Goal: Task Accomplishment & Management: Use online tool/utility

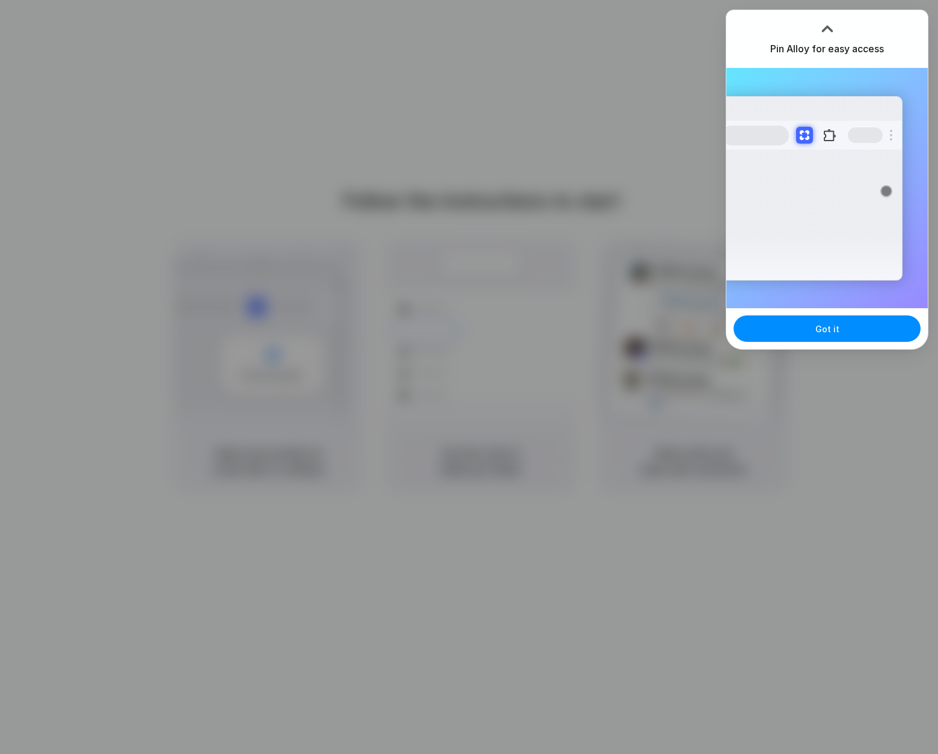
click at [709, 441] on div at bounding box center [469, 377] width 938 height 754
click at [801, 327] on button "Got it" at bounding box center [826, 329] width 187 height 26
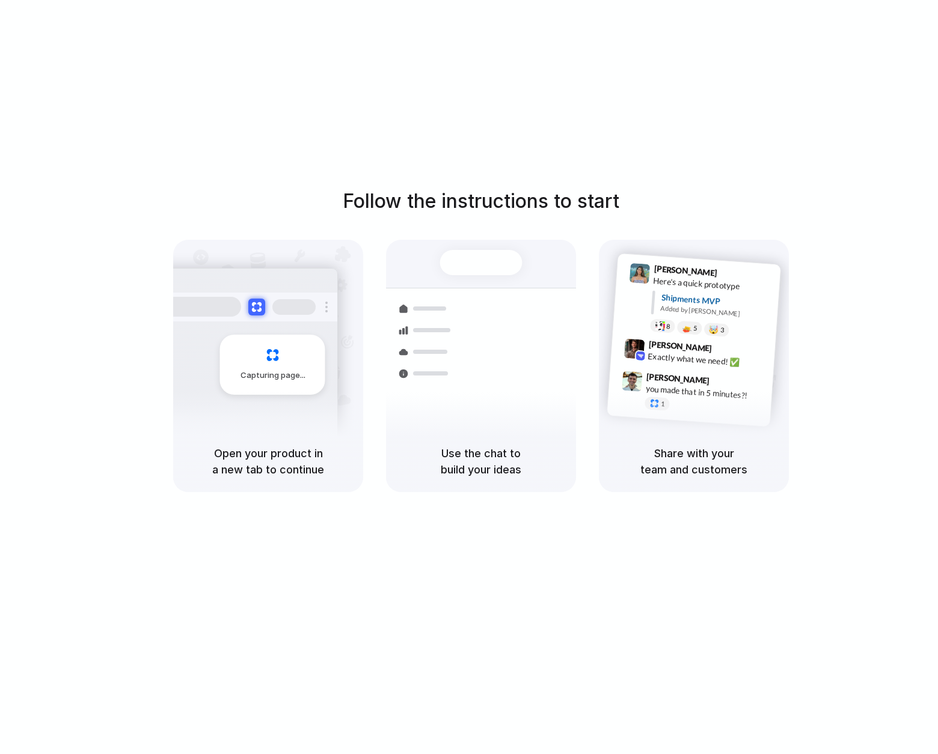
click at [587, 155] on div "Follow the instructions to start Capturing page Open your product in a new tab …" at bounding box center [481, 389] width 962 height 778
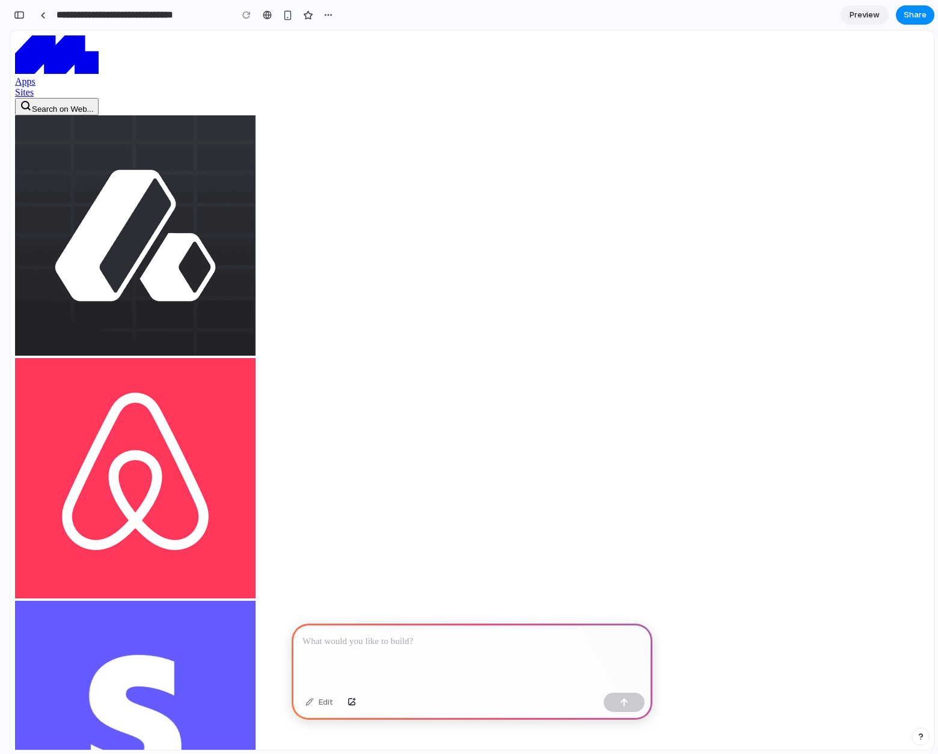
click at [408, 647] on p at bounding box center [471, 642] width 339 height 14
click at [356, 649] on p at bounding box center [471, 642] width 339 height 14
click at [619, 702] on button "button" at bounding box center [624, 702] width 41 height 19
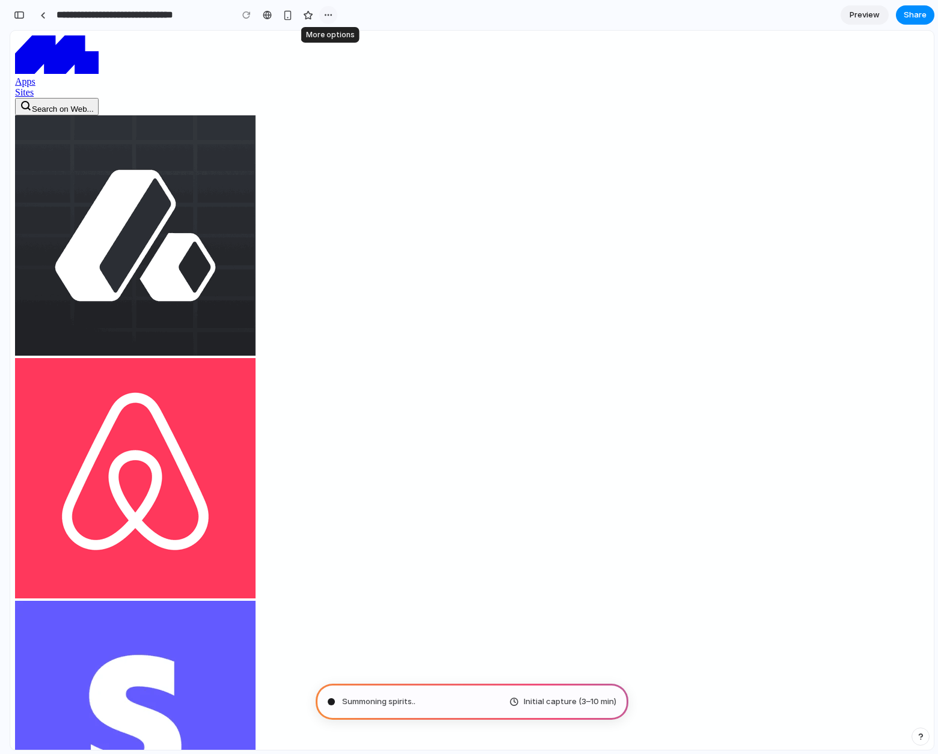
click at [328, 16] on div "button" at bounding box center [328, 15] width 10 height 10
click at [328, 16] on div "Duplicate Delete" at bounding box center [469, 377] width 938 height 754
click at [21, 18] on div "button" at bounding box center [19, 15] width 11 height 8
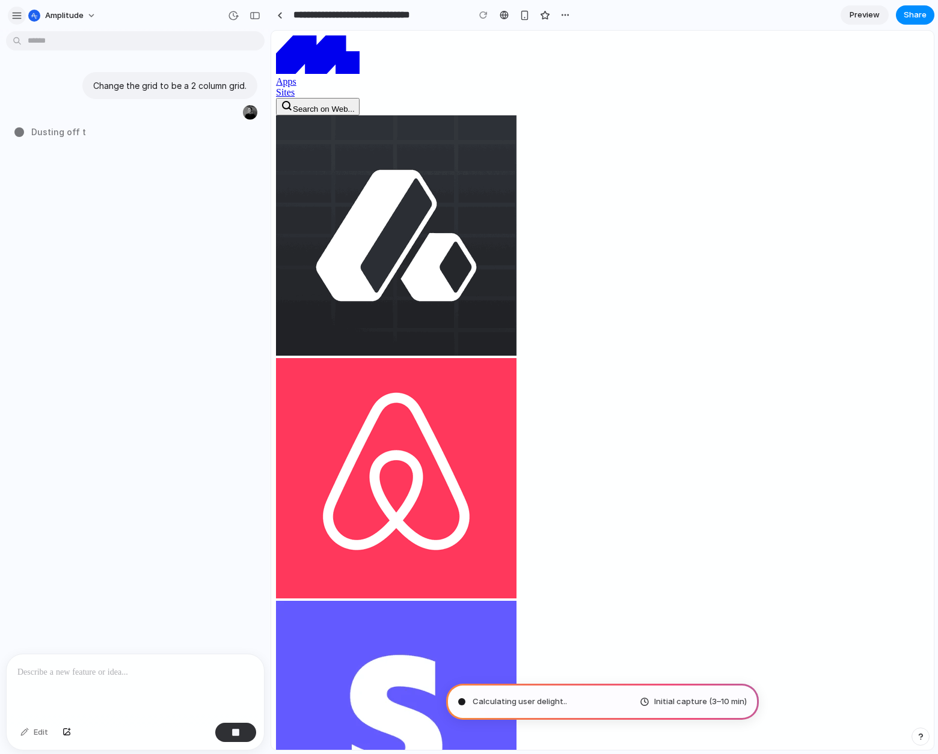
click at [12, 18] on div "button" at bounding box center [16, 15] width 11 height 11
click at [563, 12] on div "button" at bounding box center [565, 15] width 10 height 10
click at [563, 12] on div "Duplicate Delete" at bounding box center [469, 377] width 938 height 754
click at [929, 17] on button "Share" at bounding box center [915, 14] width 38 height 19
click at [922, 17] on div "Share ' Prototype from Discover Web Apps ' Nicola Badenhorst Creator Anyone at …" at bounding box center [469, 377] width 938 height 754
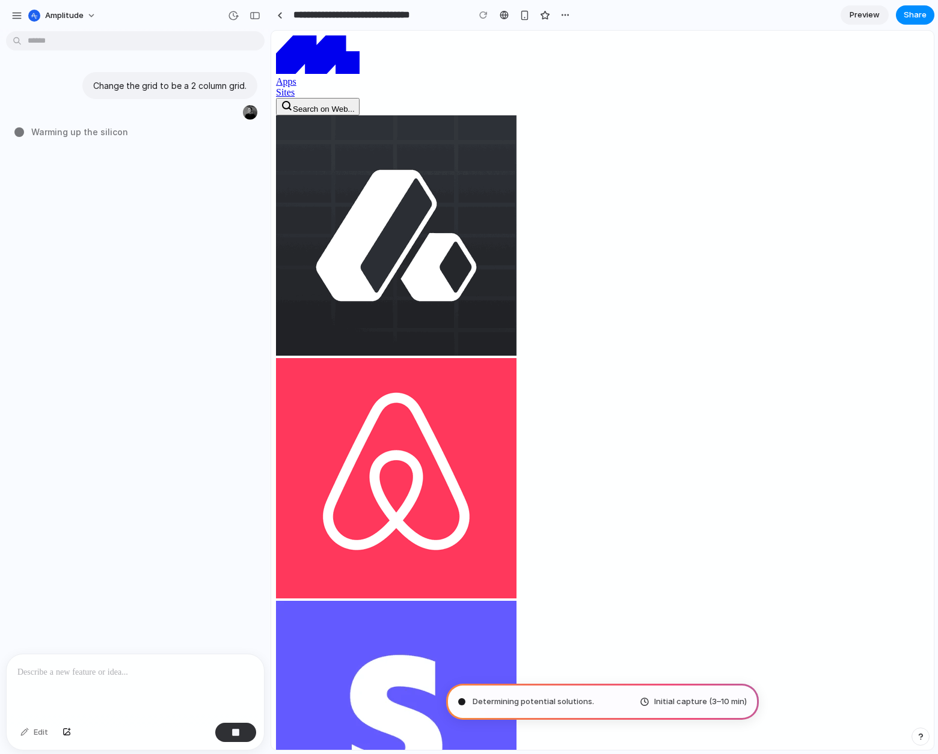
click at [89, 686] on div at bounding box center [135, 687] width 257 height 64
click at [123, 658] on div at bounding box center [135, 687] width 257 height 64
click at [227, 738] on button "button" at bounding box center [235, 732] width 41 height 19
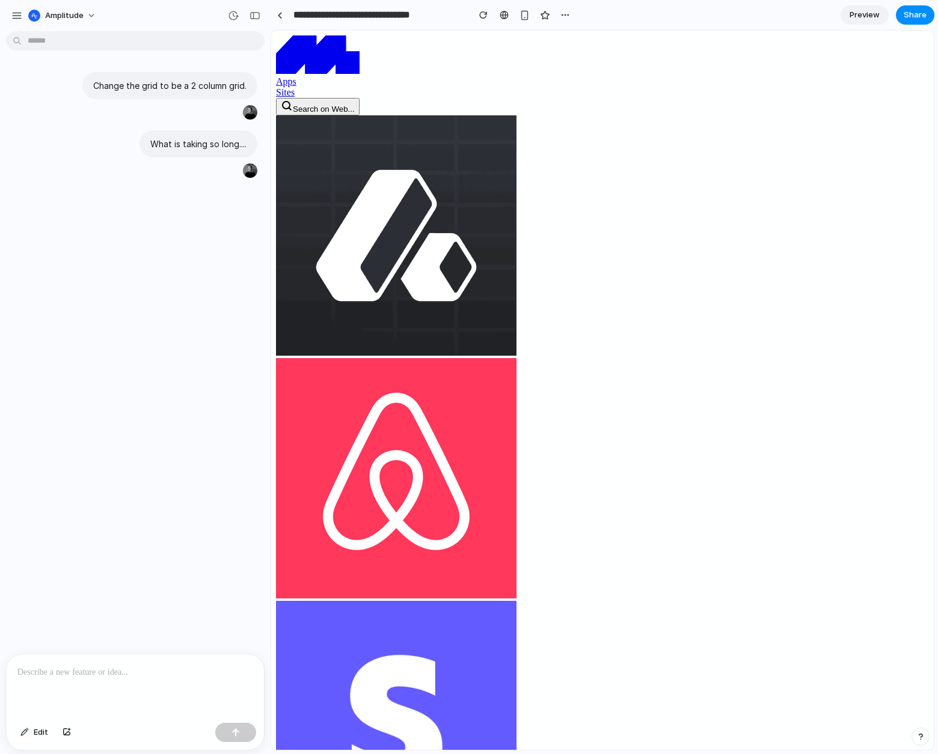
click at [64, 123] on div "Change the grid to be a 2 column grid. What is taking so long...." at bounding box center [131, 121] width 263 height 117
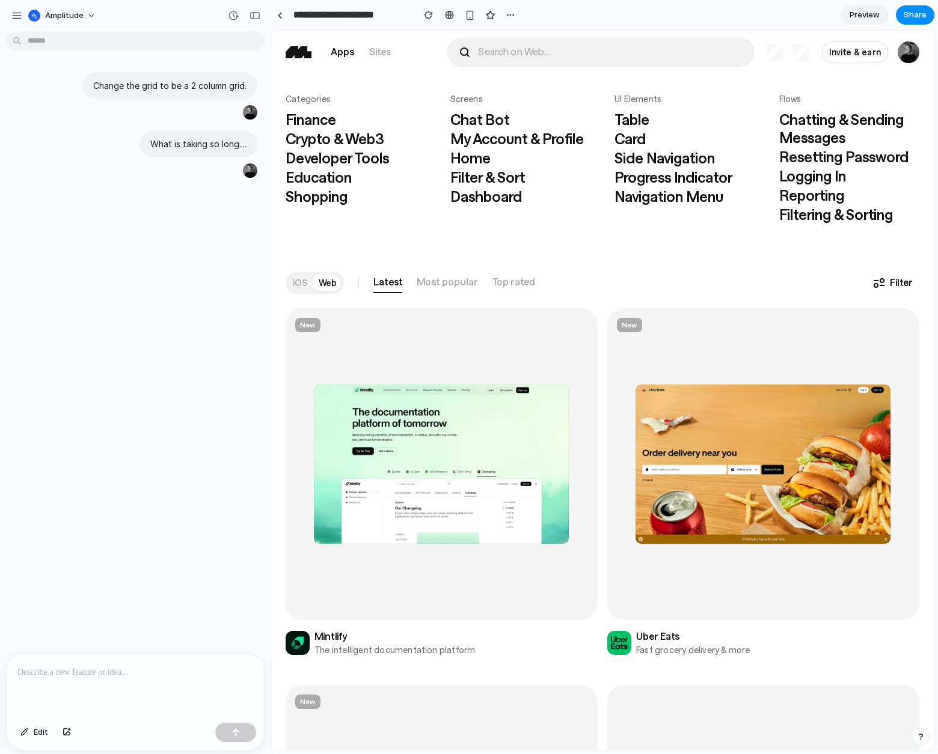
click at [210, 308] on div "Change the grid to be a 2 column grid. What is taking so long...." at bounding box center [131, 345] width 263 height 618
click at [58, 14] on span "Amplitude" at bounding box center [64, 16] width 38 height 12
click at [168, 140] on span "Neutral dark" at bounding box center [156, 139] width 47 height 12
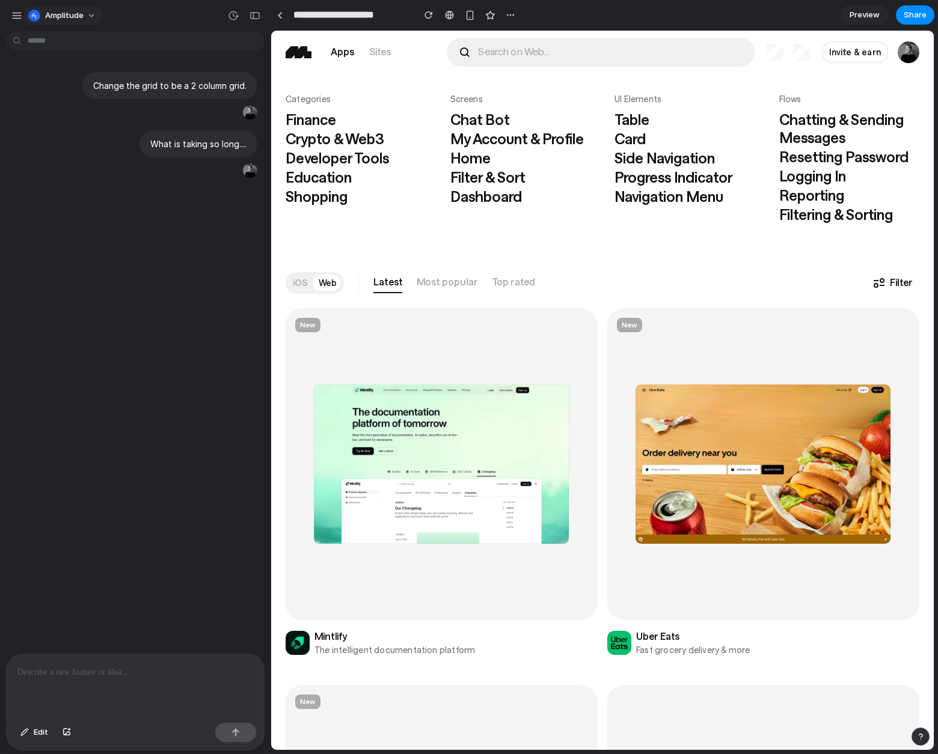
click at [79, 14] on span "Amplitude" at bounding box center [64, 16] width 38 height 12
click at [159, 120] on li "Dark" at bounding box center [168, 119] width 79 height 19
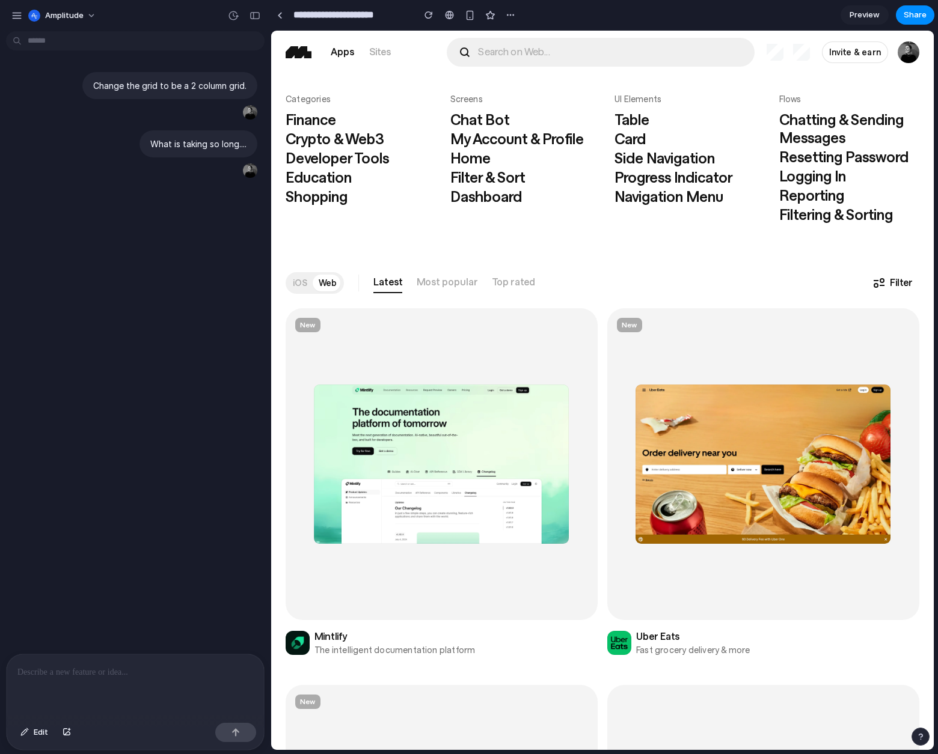
click at [185, 302] on div "Change the grid to be a 2 column grid. What is taking so long...." at bounding box center [131, 345] width 263 height 618
drag, startPoint x: 230, startPoint y: 114, endPoint x: 206, endPoint y: 272, distance: 159.8
click at [230, 114] on div "button" at bounding box center [230, 113] width 10 height 10
click at [136, 671] on p at bounding box center [135, 672] width 236 height 14
type input "**********"
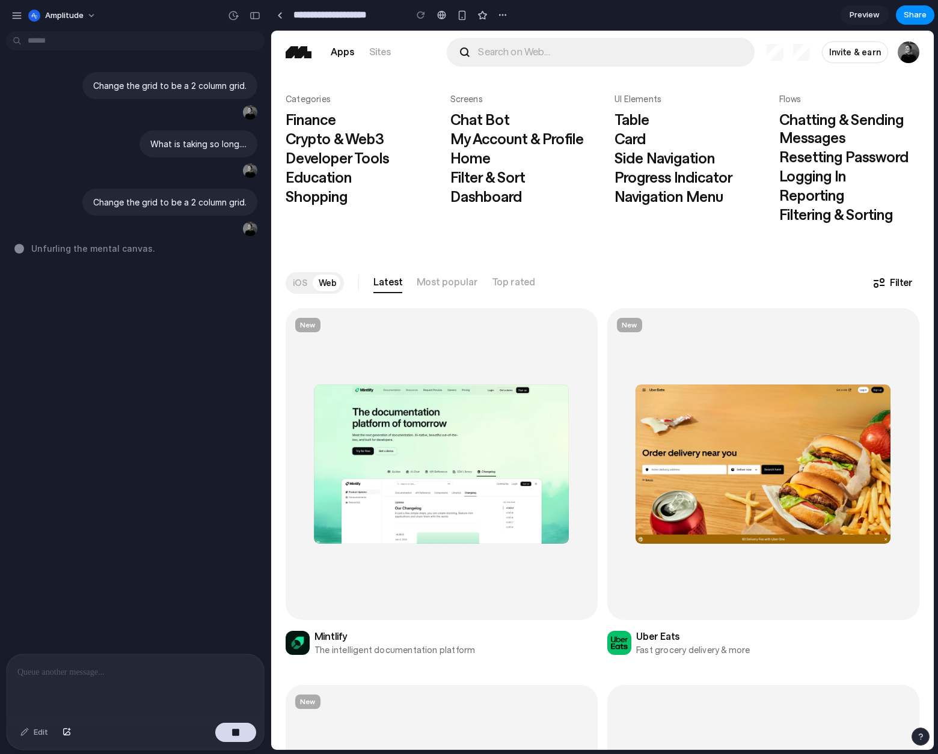
click at [922, 735] on div "button" at bounding box center [920, 737] width 8 height 8
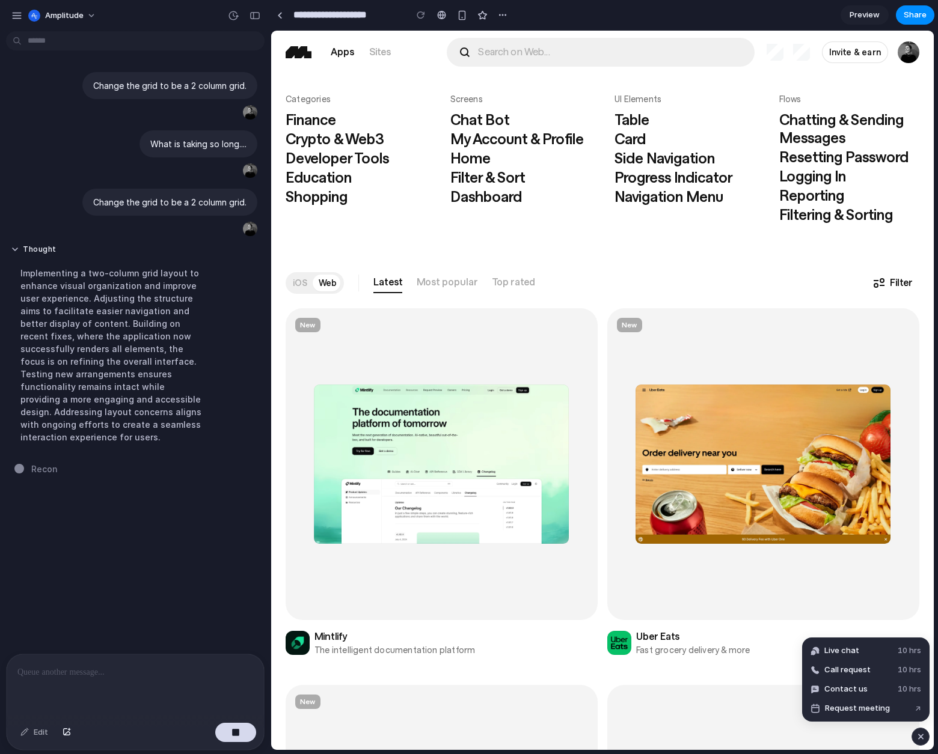
click at [922, 735] on div "button" at bounding box center [920, 737] width 10 height 14
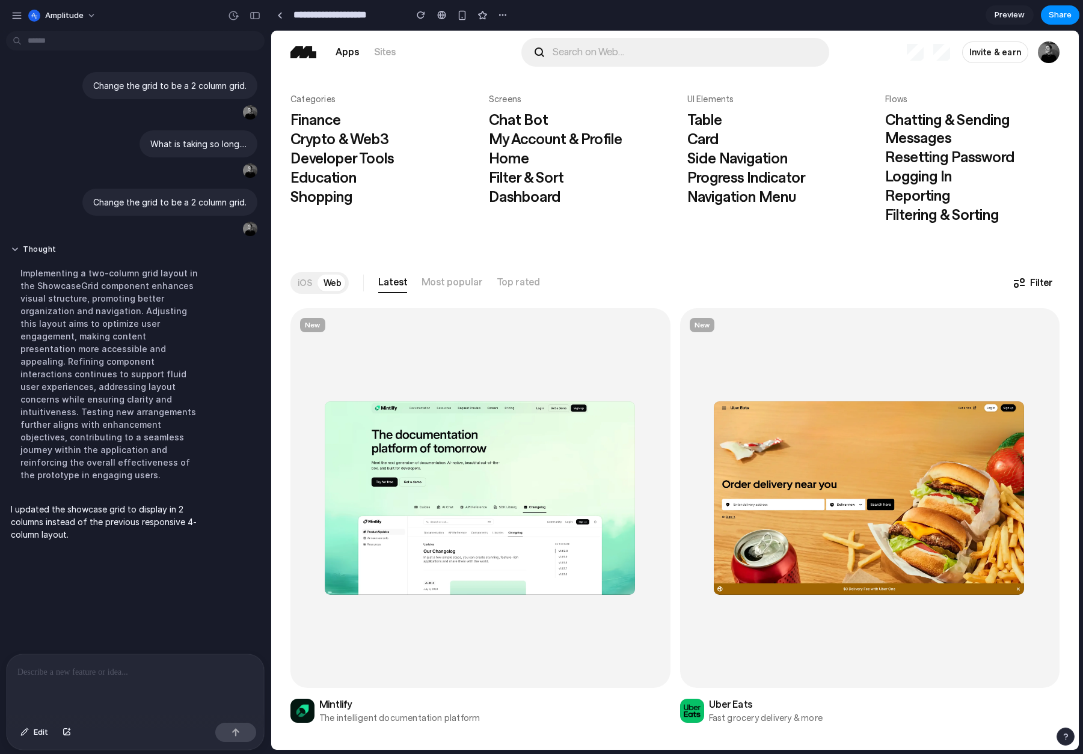
click at [937, 501] on icon "arrow right icon" at bounding box center [1036, 498] width 12 height 12
click at [937, 500] on icon "arrow right icon" at bounding box center [1036, 498] width 12 height 12
click at [937, 498] on icon "arrow right icon" at bounding box center [1036, 498] width 12 height 12
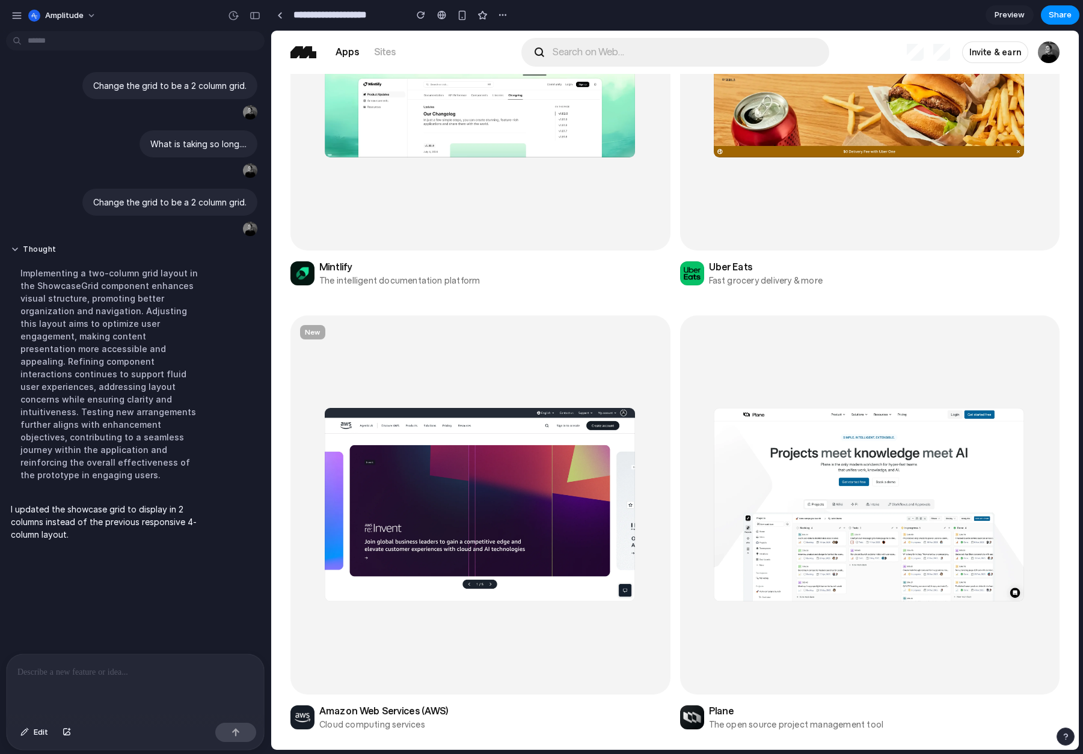
scroll to position [574, 0]
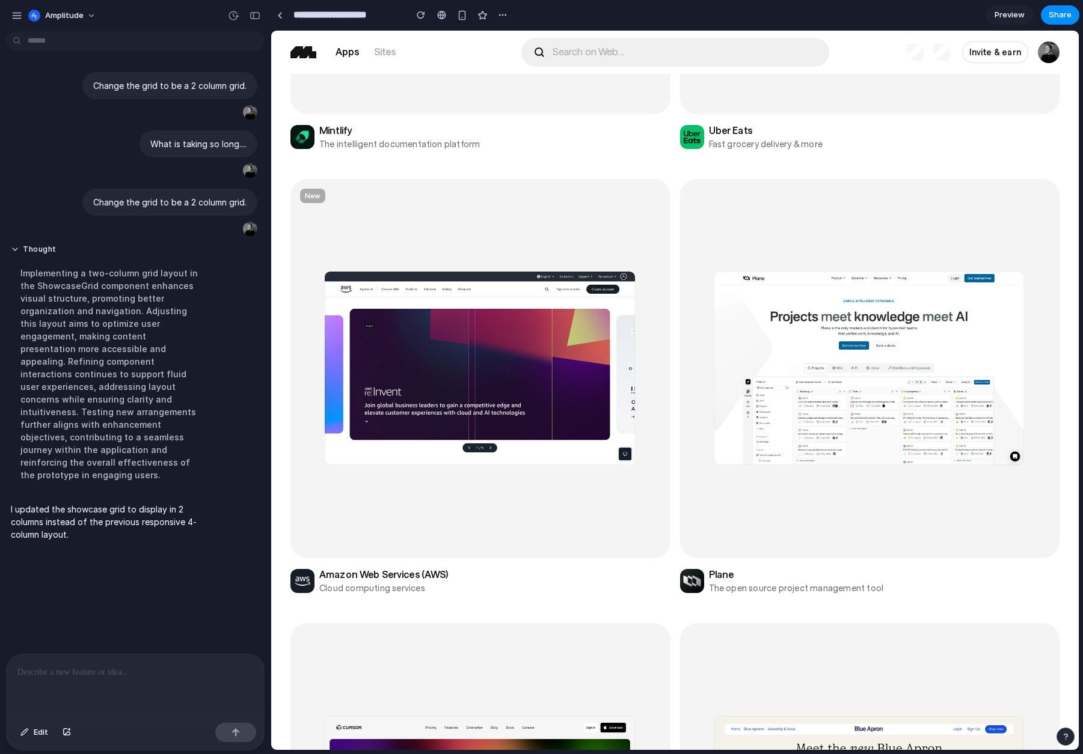
click at [937, 371] on icon at bounding box center [1038, 369] width 4 height 8
drag, startPoint x: 973, startPoint y: 469, endPoint x: 772, endPoint y: 463, distance: 201.5
click at [772, 463] on ol at bounding box center [870, 369] width 380 height 380
click at [937, 10] on span "Preview" at bounding box center [1009, 15] width 30 height 12
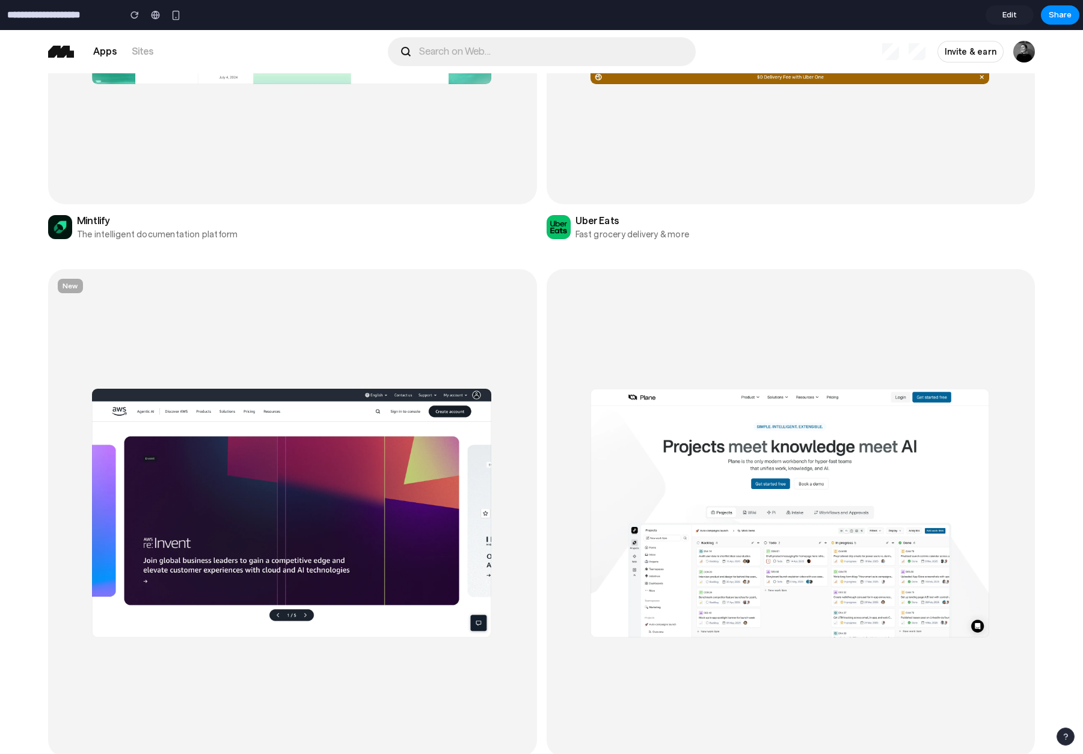
click at [937, 509] on button "arrow right icon" at bounding box center [1011, 513] width 26 height 26
click at [937, 512] on icon "arrow right icon" at bounding box center [1012, 513] width 12 height 12
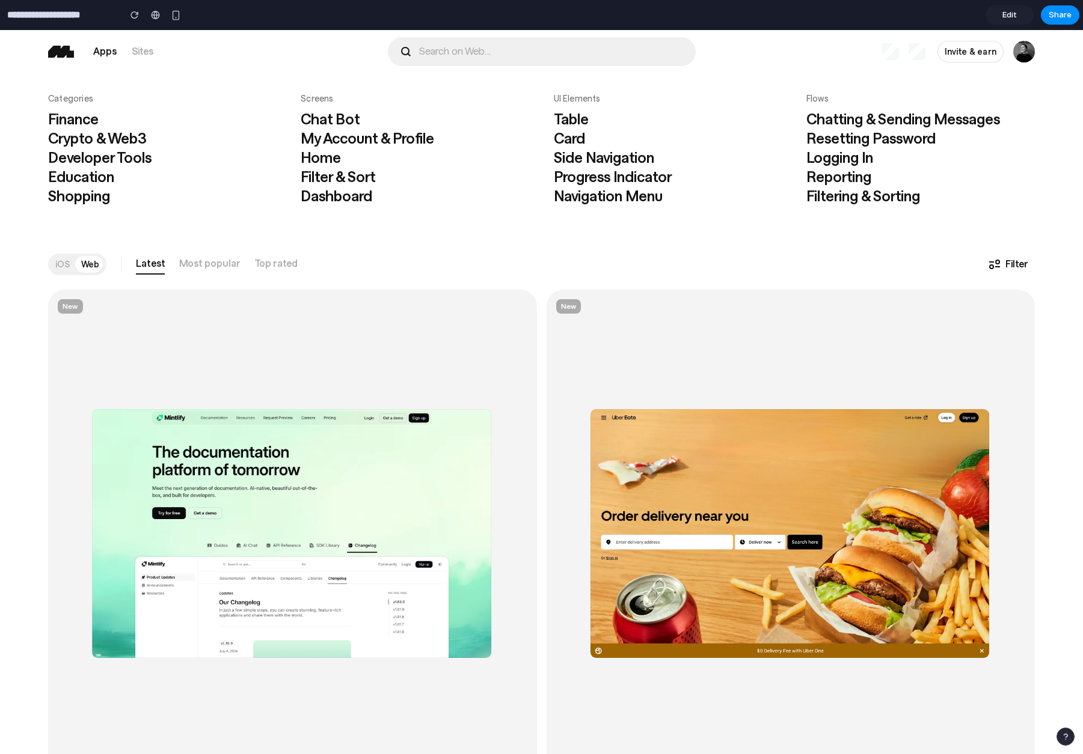
click at [63, 266] on span "iOS" at bounding box center [62, 264] width 15 height 12
click at [58, 265] on span "iOS" at bounding box center [62, 264] width 15 height 12
click at [139, 57] on link "Sites" at bounding box center [143, 51] width 22 height 14
click at [937, 19] on span "Edit" at bounding box center [1009, 15] width 14 height 12
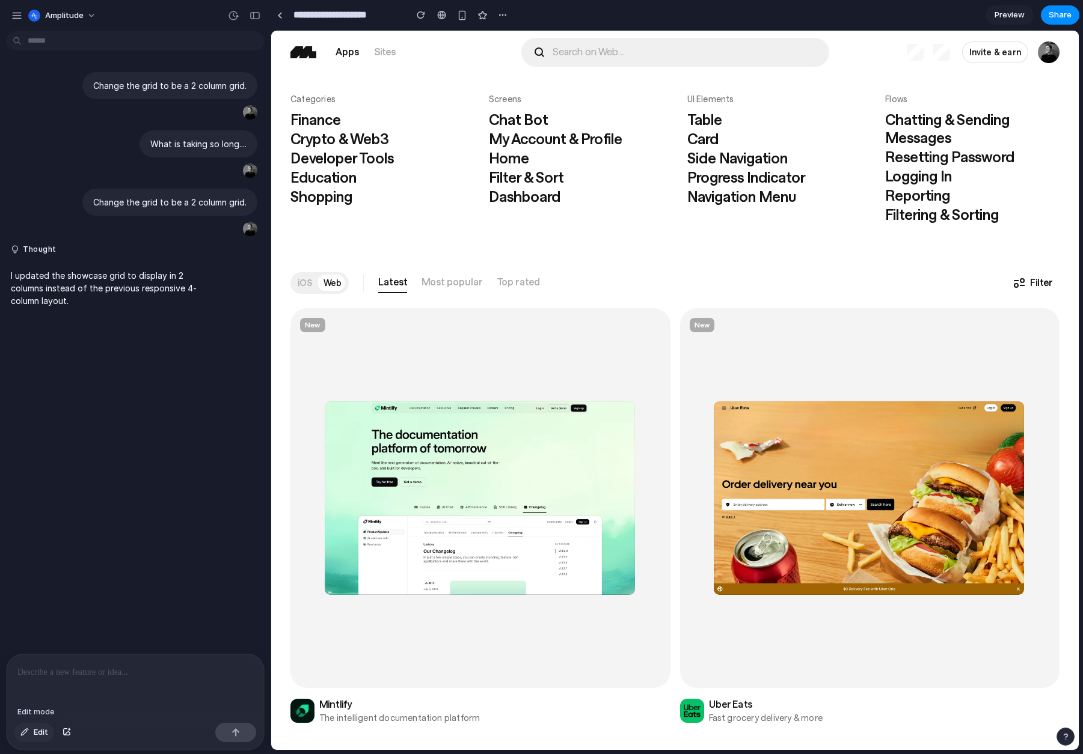
click at [34, 731] on span "Edit" at bounding box center [41, 733] width 14 height 12
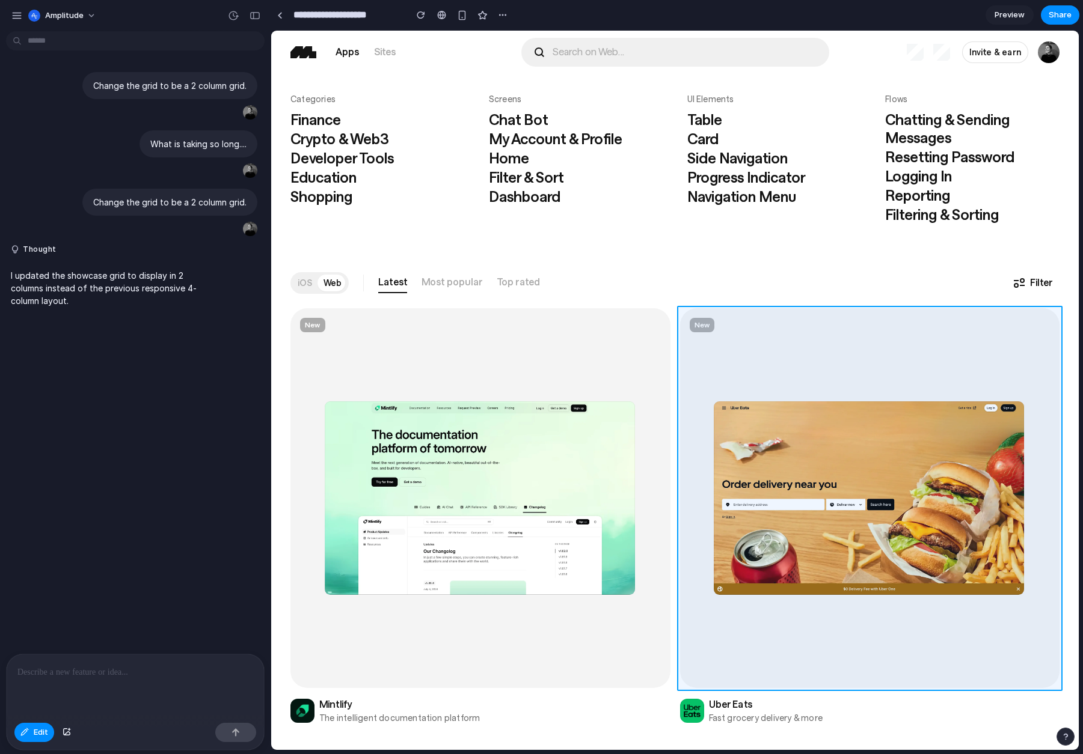
click at [905, 382] on div at bounding box center [675, 390] width 807 height 719
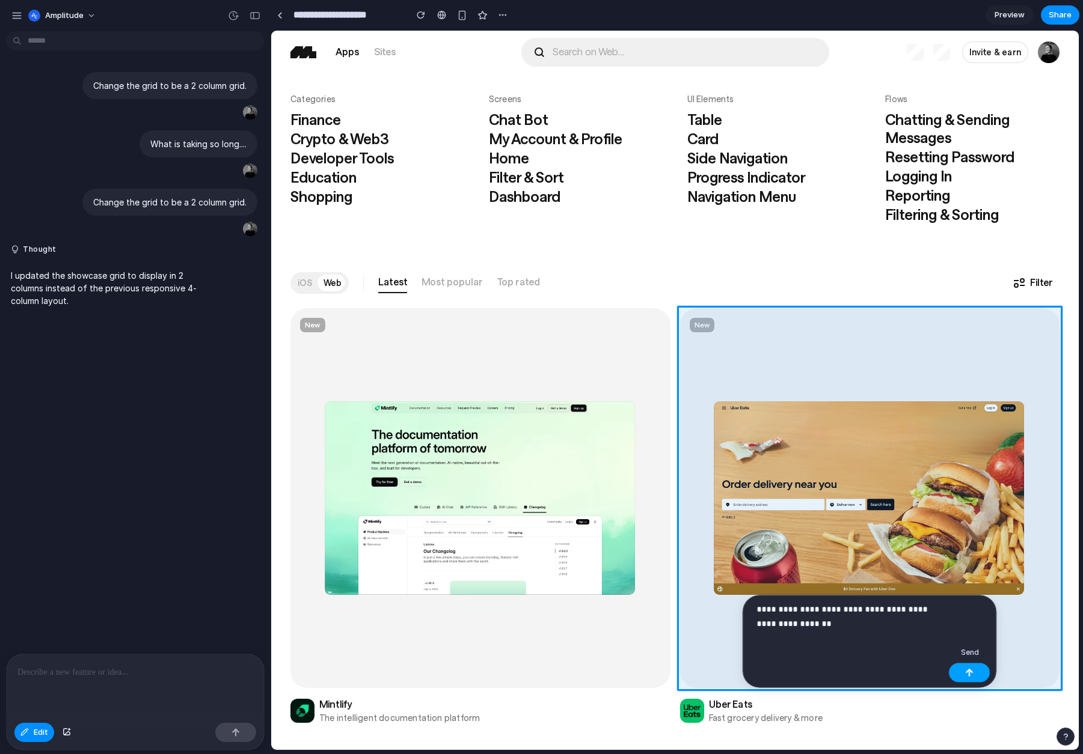
click at [937, 674] on button "button" at bounding box center [969, 673] width 41 height 19
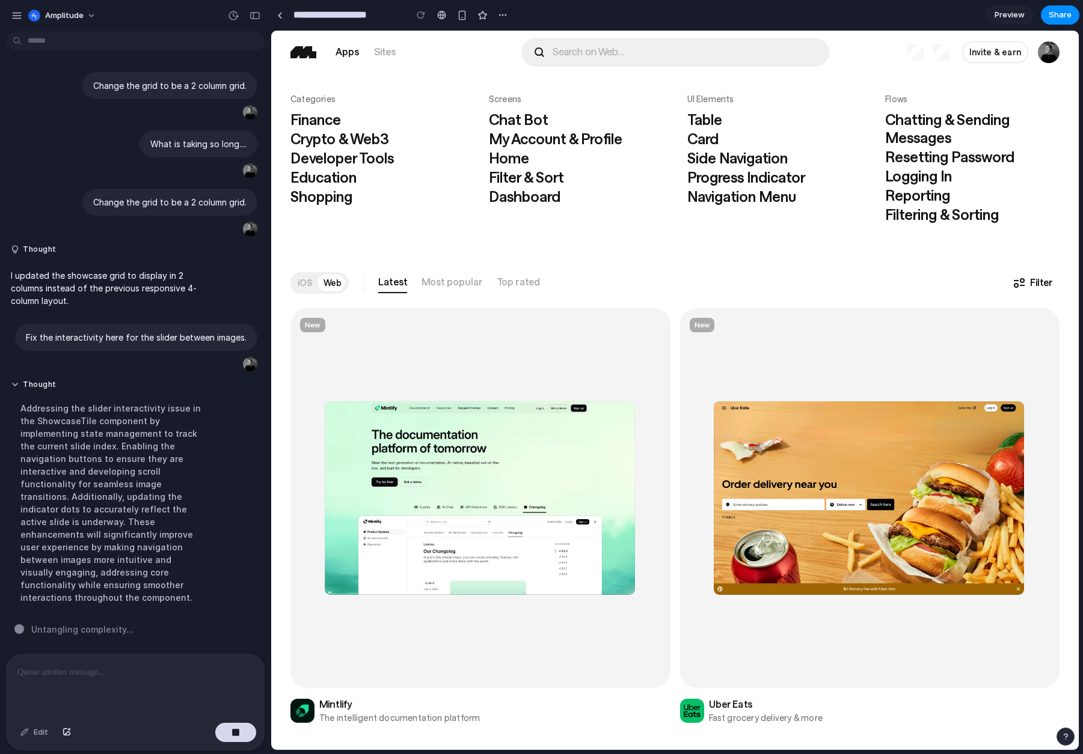
click at [937, 498] on icon at bounding box center [1036, 498] width 8 height 0
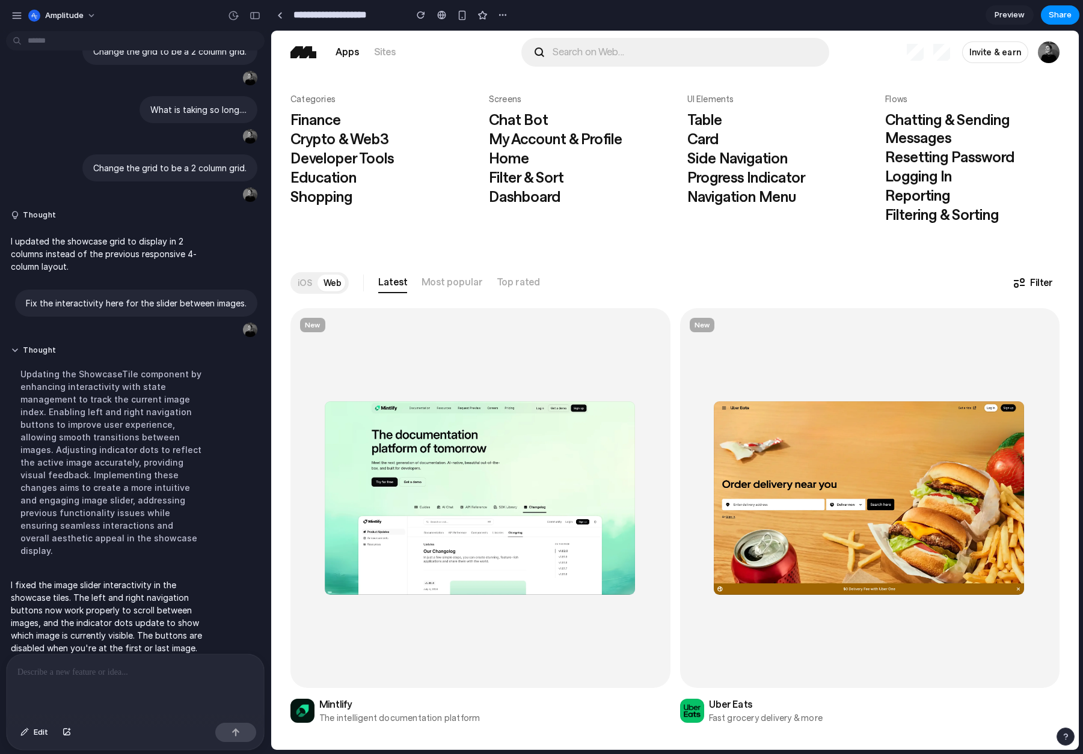
click at [937, 499] on icon at bounding box center [1038, 496] width 4 height 8
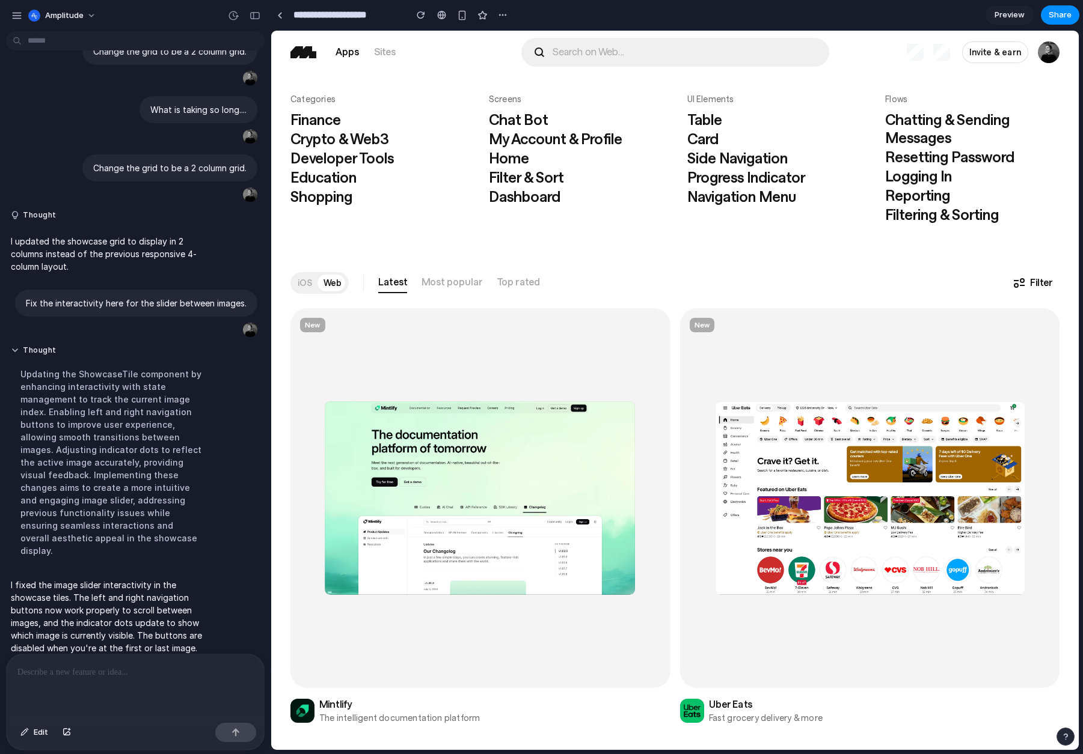
click at [937, 499] on icon at bounding box center [1038, 496] width 4 height 8
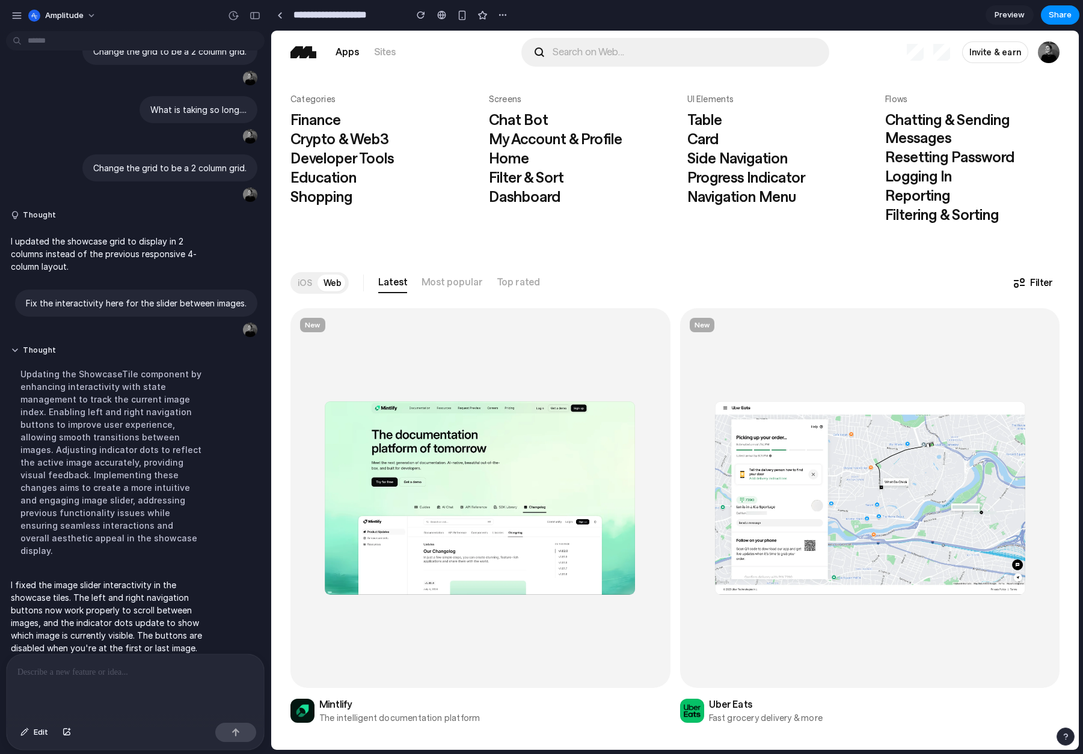
click at [937, 499] on icon at bounding box center [1038, 496] width 4 height 8
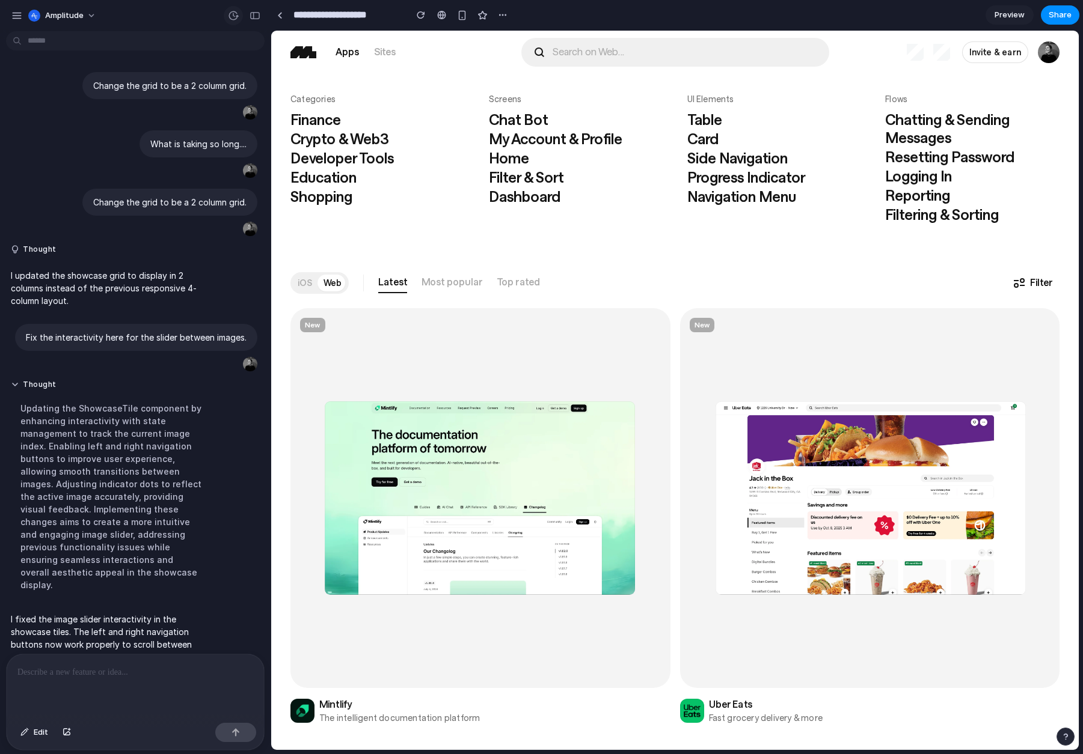
click at [234, 16] on div "button" at bounding box center [233, 15] width 11 height 11
click at [234, 16] on div "Version 3 Current Version 2 1m ago Restore Version 1 7m ago Restore" at bounding box center [541, 377] width 1083 height 754
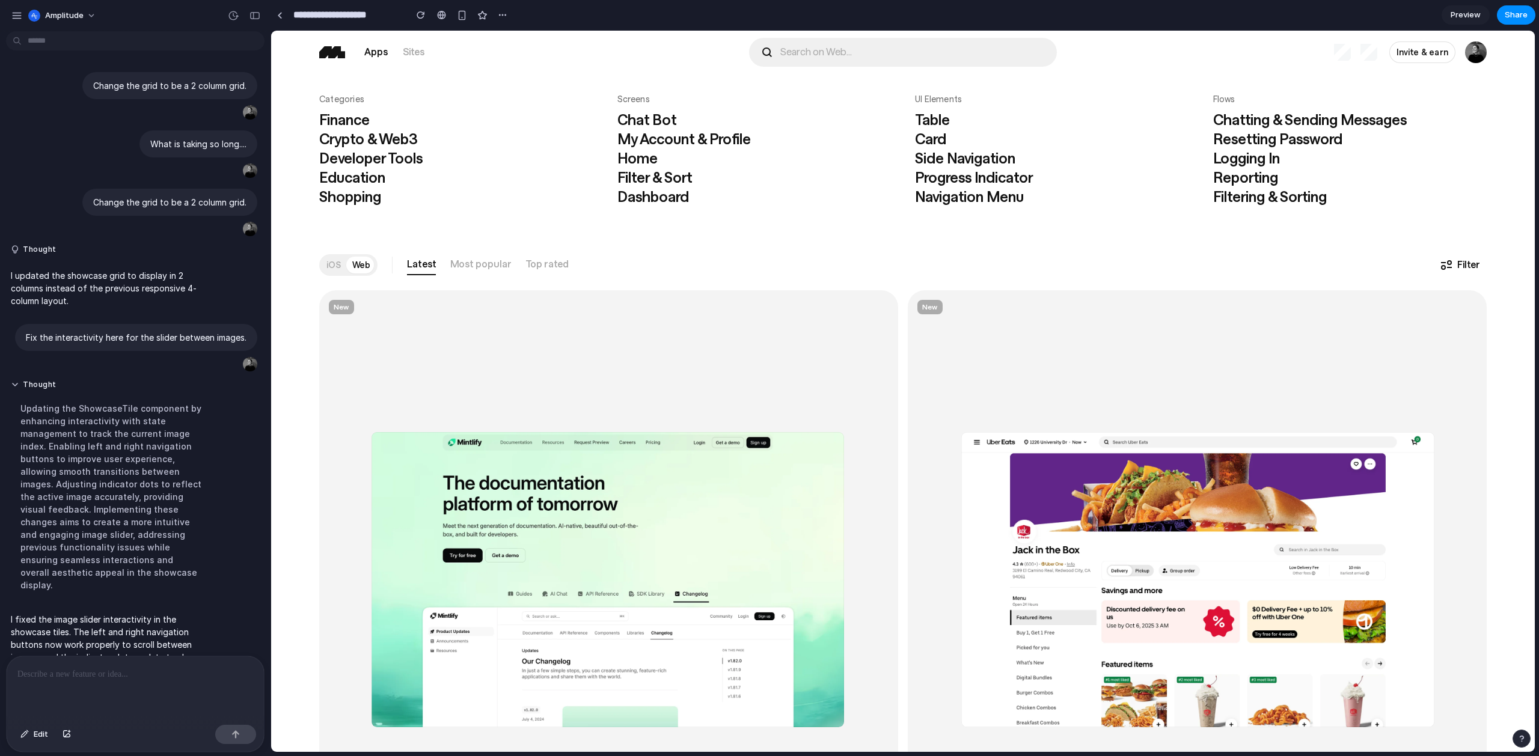
click at [769, 378] on div at bounding box center [769, 378] width 0 height 0
click at [233, 17] on div "button" at bounding box center [233, 15] width 11 height 11
click at [144, 144] on span "7m ago" at bounding box center [133, 146] width 87 height 11
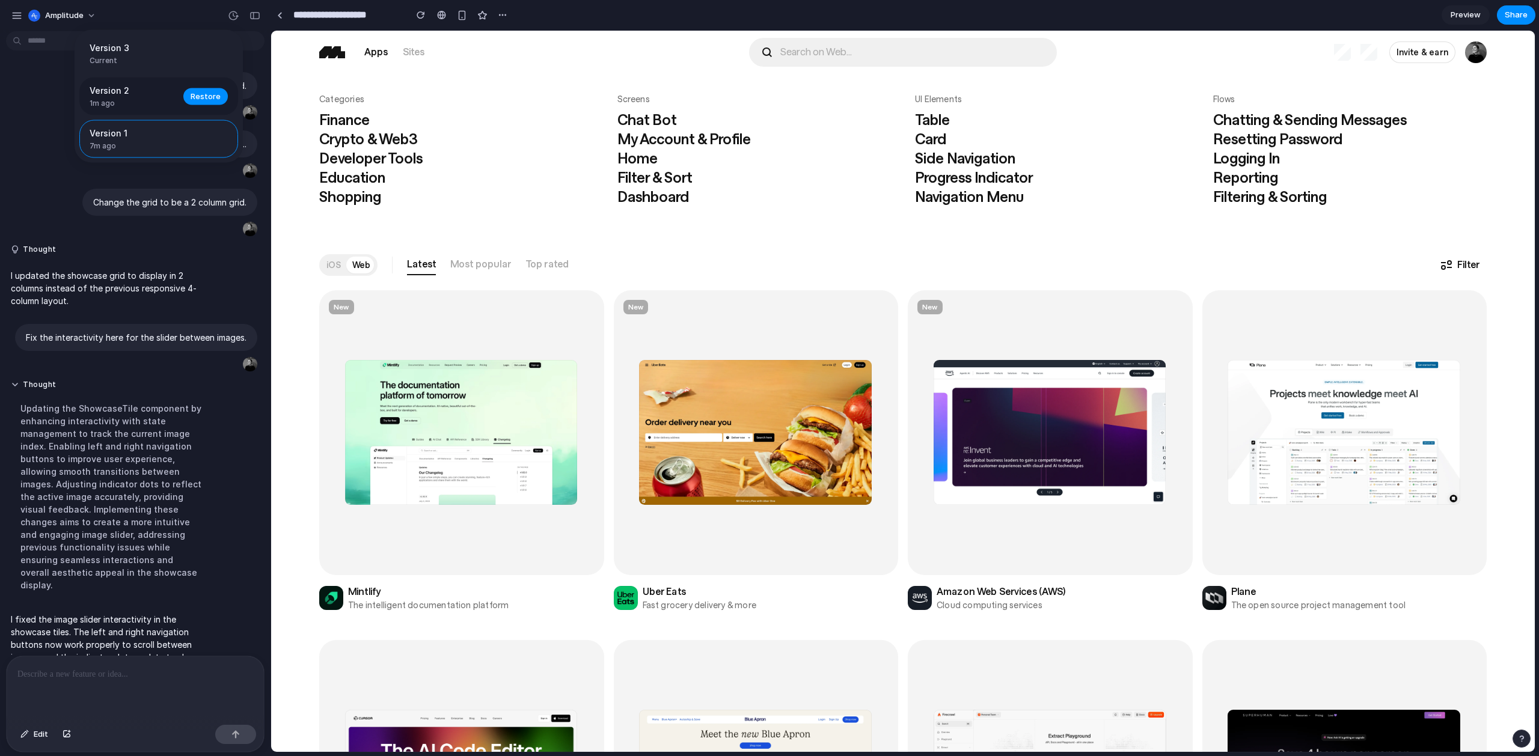
scroll to position [0, 0]
click at [937, 251] on div "Version 3 Current Version 2 1m ago Restore Version 1 7m ago Restore" at bounding box center [769, 378] width 1539 height 756
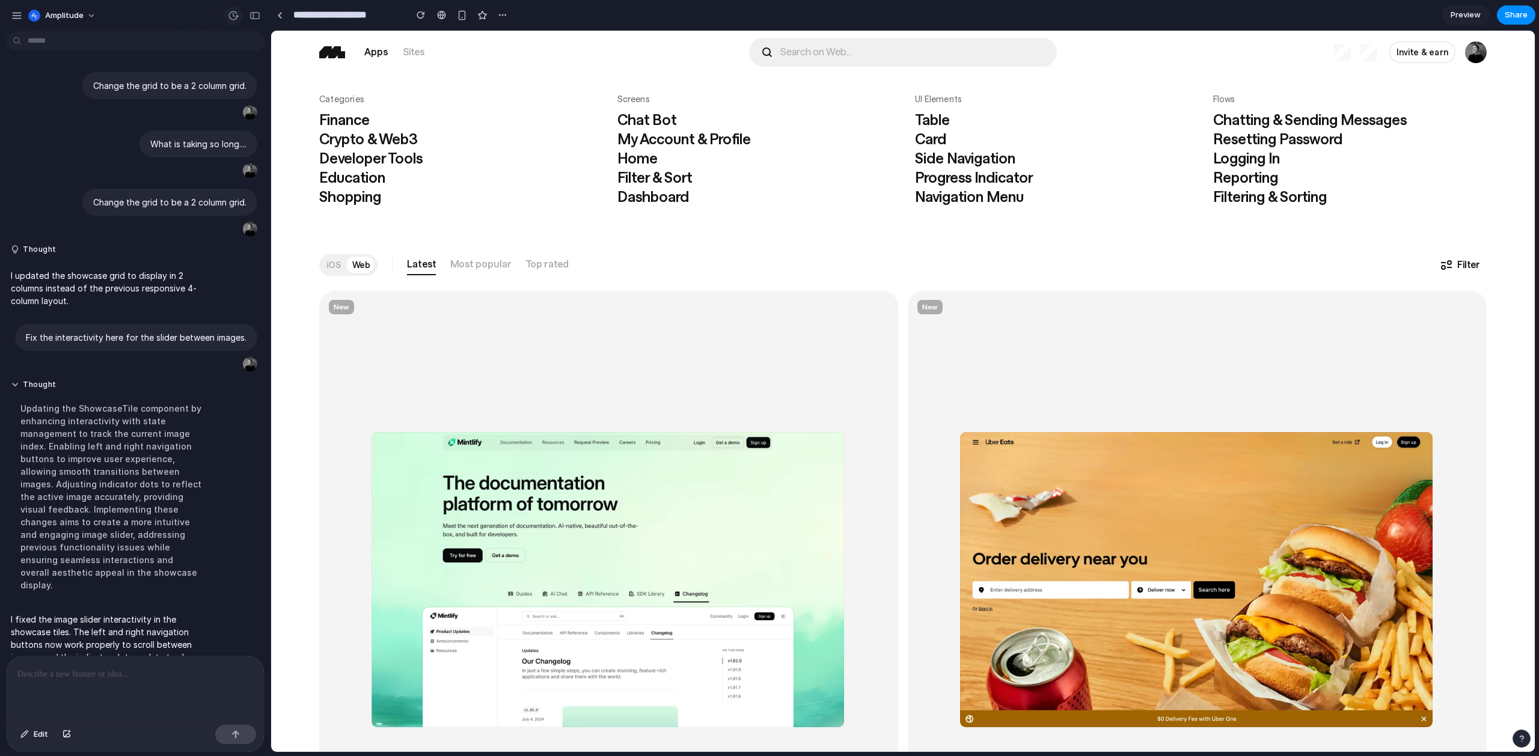
click at [234, 17] on div "button" at bounding box center [233, 15] width 11 height 11
click at [141, 147] on span "7m ago" at bounding box center [133, 146] width 87 height 11
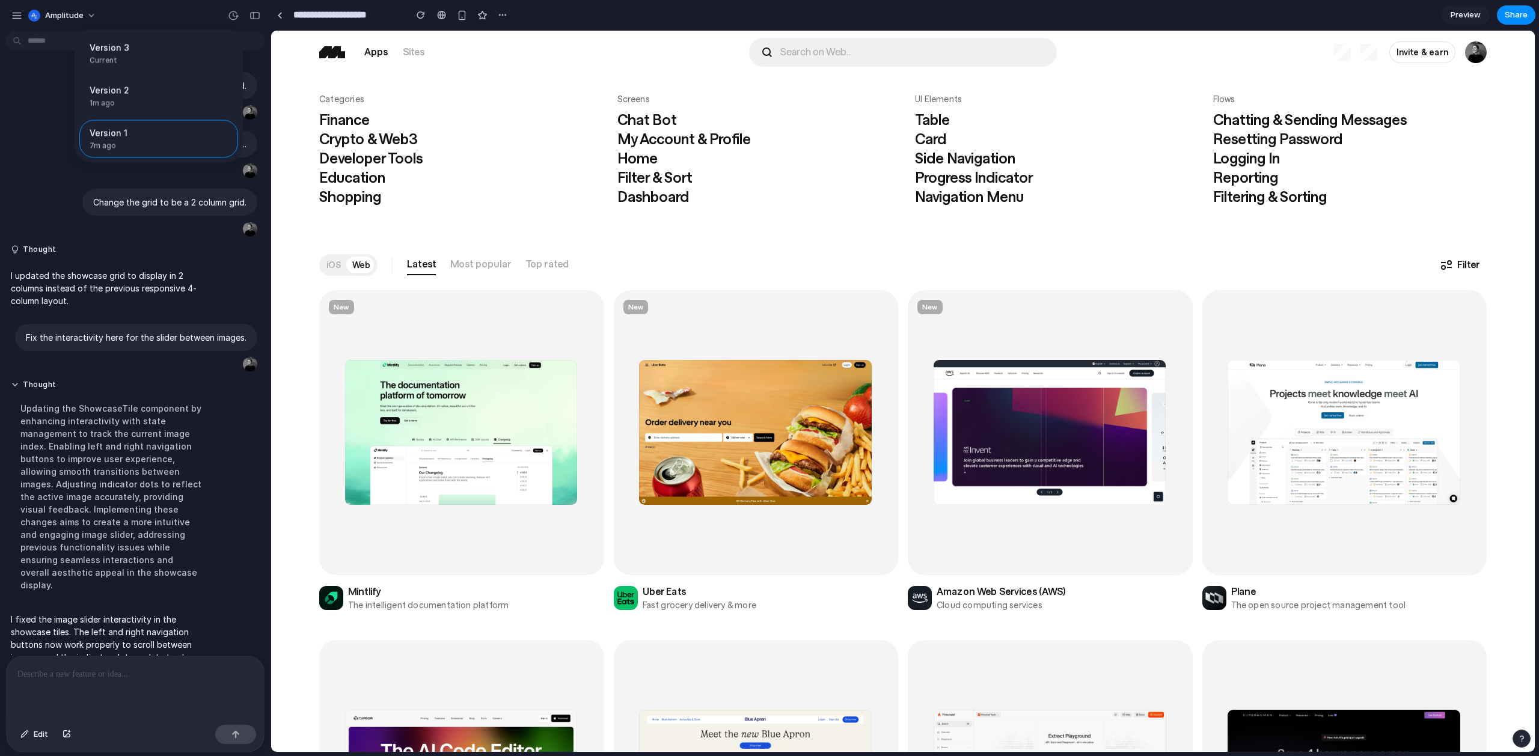
click at [43, 125] on div "Version 3 Current Version 2 1m ago Restore Version 1 7m ago Restore" at bounding box center [769, 378] width 1539 height 756
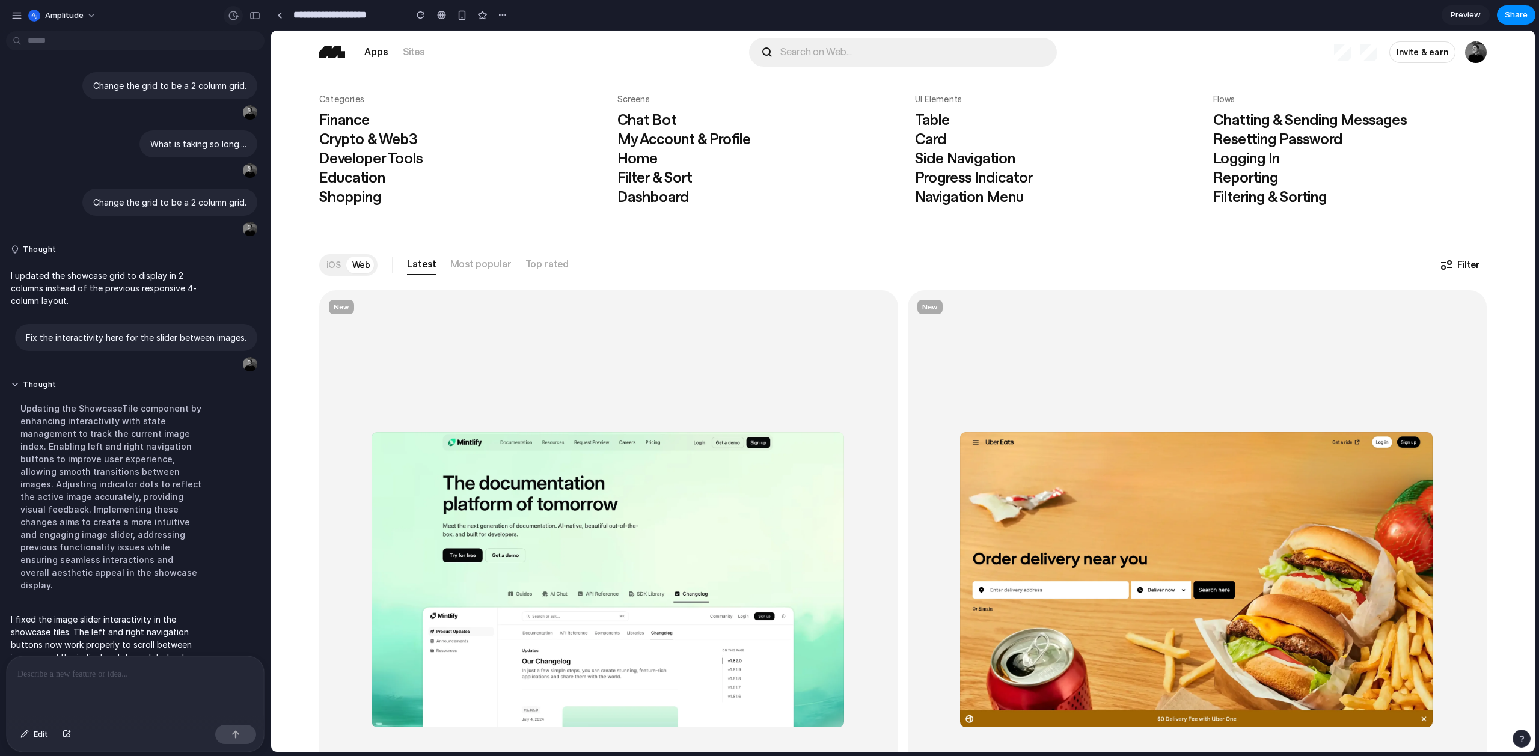
click at [233, 16] on div "button" at bounding box center [233, 15] width 11 height 11
click at [127, 100] on span "1m ago" at bounding box center [133, 103] width 87 height 11
click at [37, 194] on div "Version 3 Current Version 2 1m ago Restore Version 1 7m ago Restore" at bounding box center [769, 378] width 1539 height 756
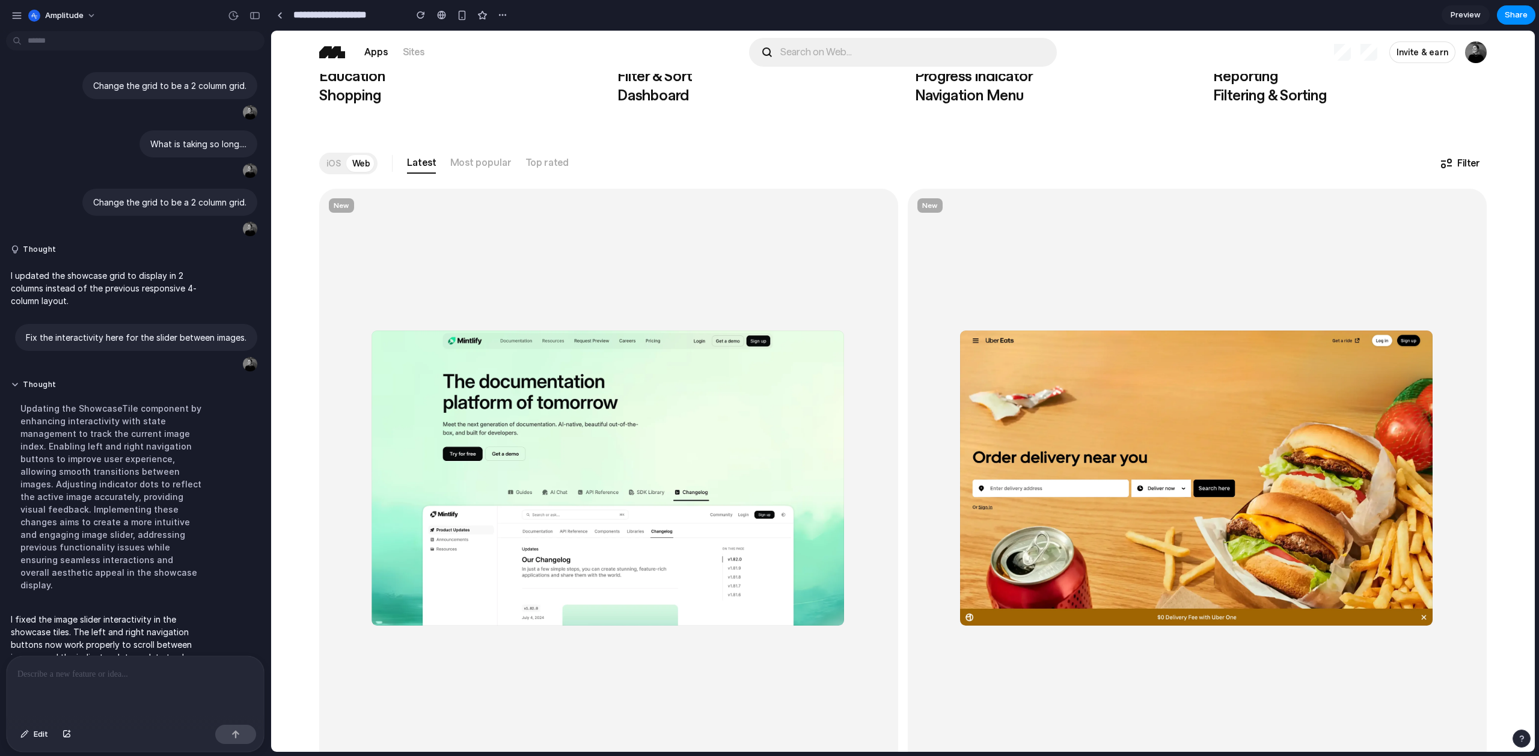
scroll to position [103, 0]
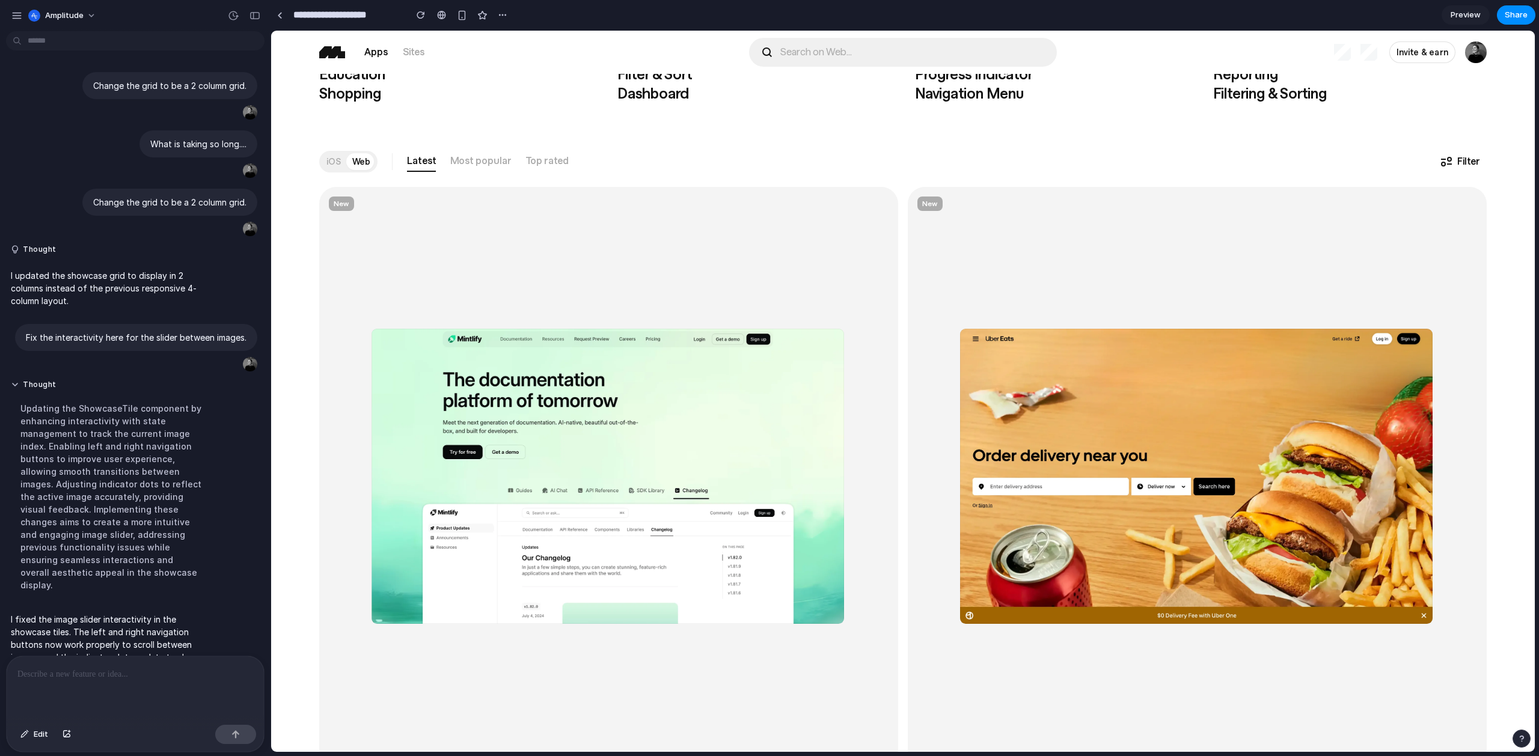
click at [937, 473] on icon at bounding box center [1466, 475] width 4 height 8
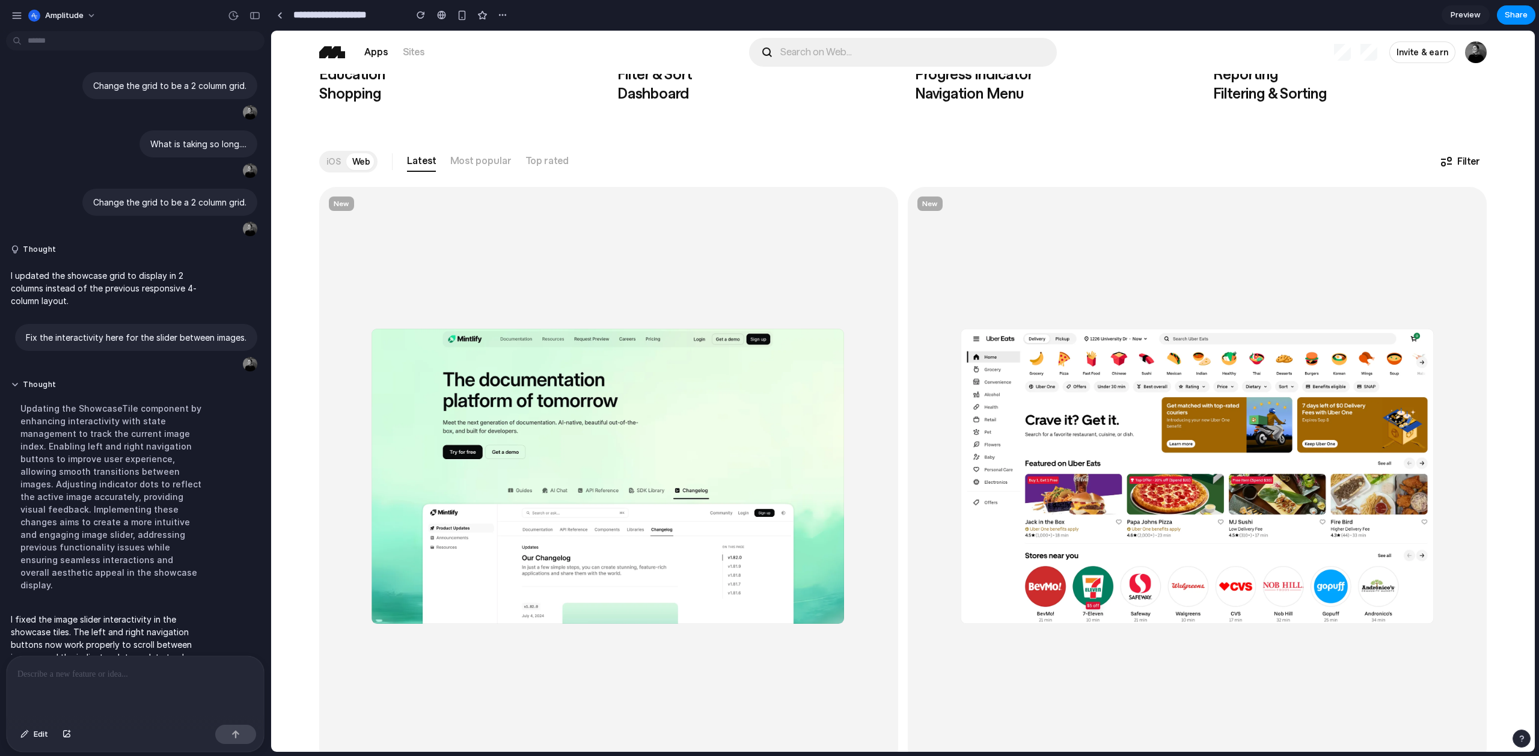
scroll to position [0, 481]
click at [233, 14] on div "button" at bounding box center [233, 15] width 11 height 11
click at [142, 105] on span "1m ago" at bounding box center [133, 103] width 87 height 11
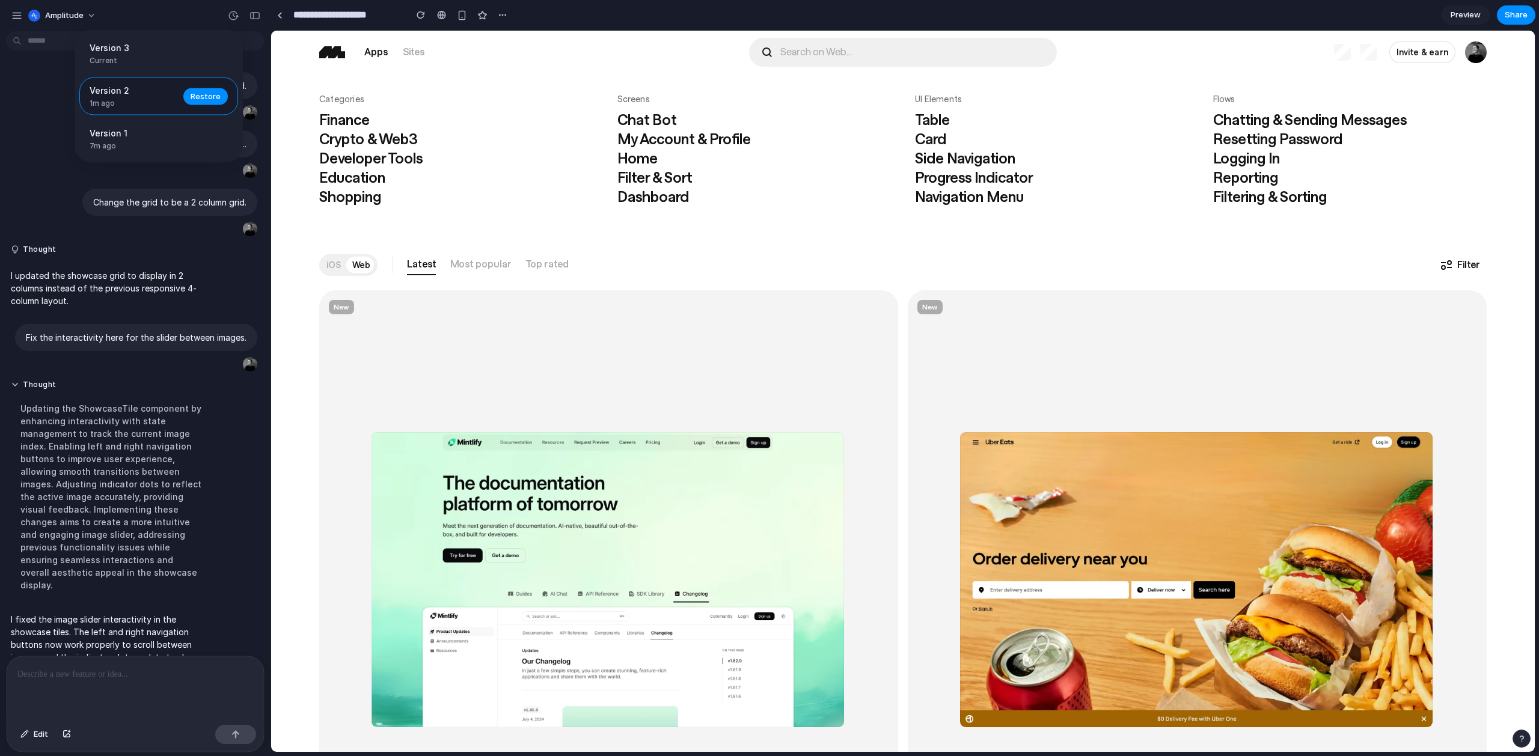
scroll to position [0, 0]
click at [136, 51] on span "Version 3" at bounding box center [155, 47] width 131 height 13
click at [136, 63] on span "Current" at bounding box center [155, 60] width 131 height 11
click at [127, 142] on span "7m ago" at bounding box center [133, 146] width 87 height 11
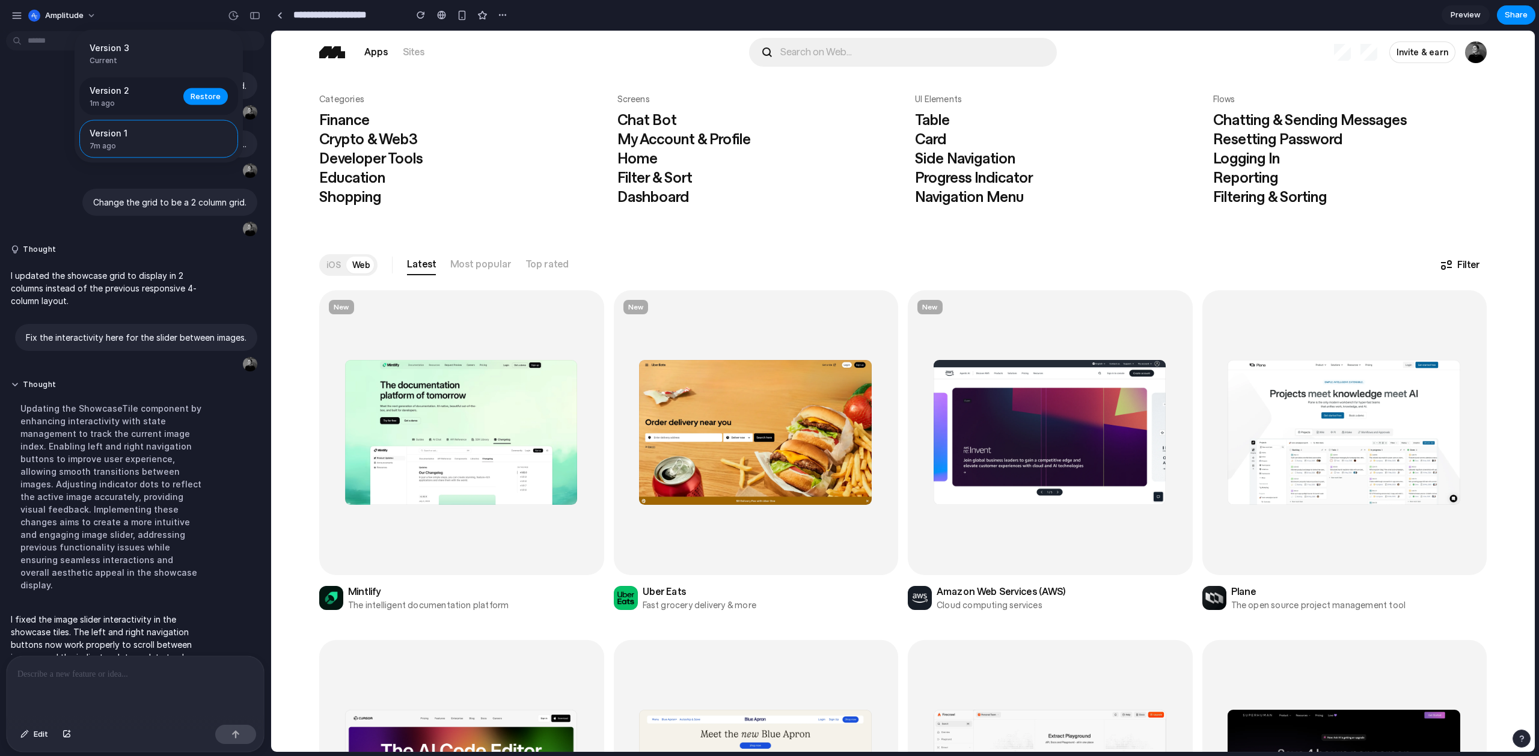
click at [129, 108] on span "1m ago" at bounding box center [133, 103] width 87 height 11
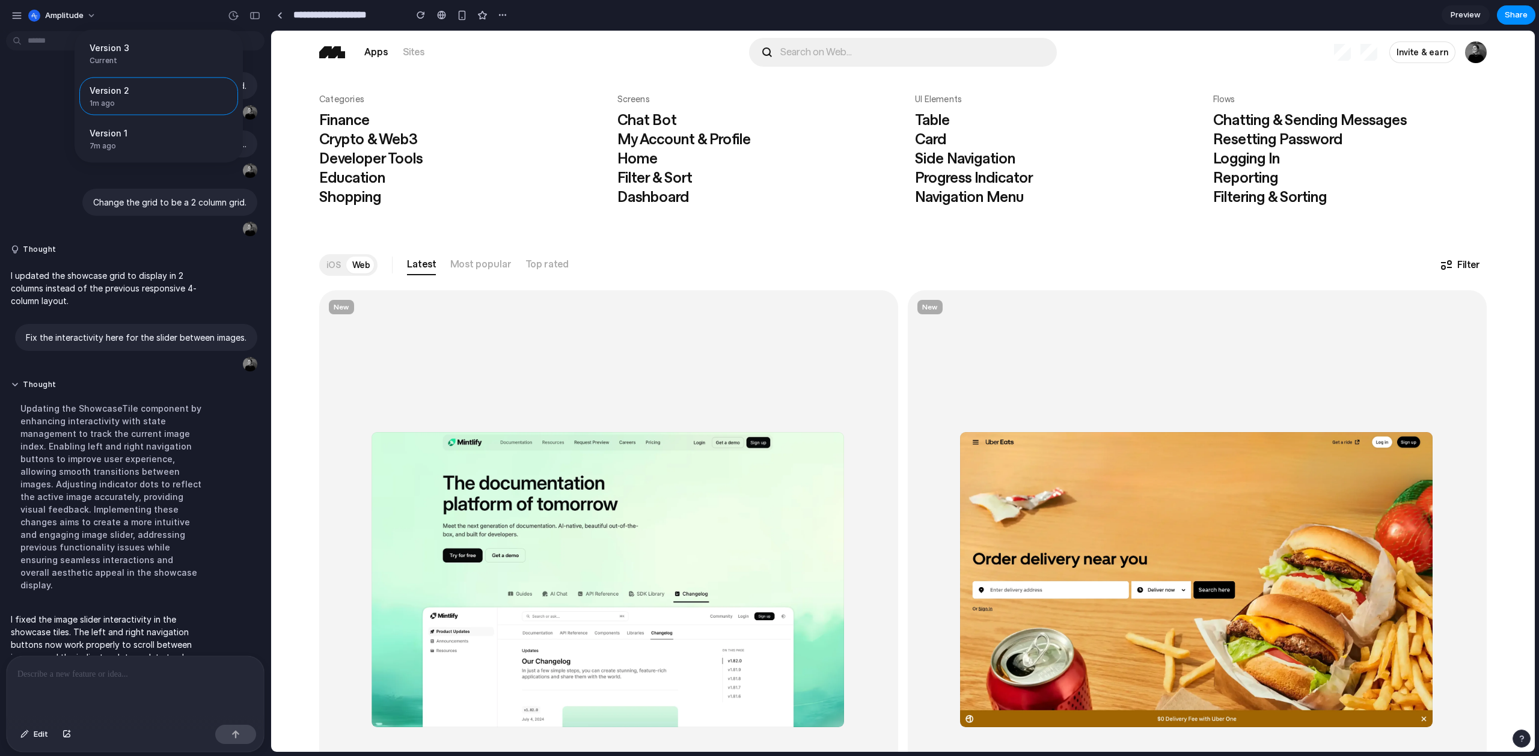
click at [96, 695] on div "Version 3 Current Version 2 1m ago Restore Version 1 7m ago Restore" at bounding box center [769, 378] width 1539 height 756
click at [46, 737] on span "Edit" at bounding box center [41, 735] width 14 height 12
click at [232, 11] on div "button" at bounding box center [233, 15] width 11 height 11
click at [145, 67] on div "Version 3 Current" at bounding box center [158, 54] width 159 height 38
drag, startPoint x: 1167, startPoint y: 475, endPoint x: 1122, endPoint y: 471, distance: 45.9
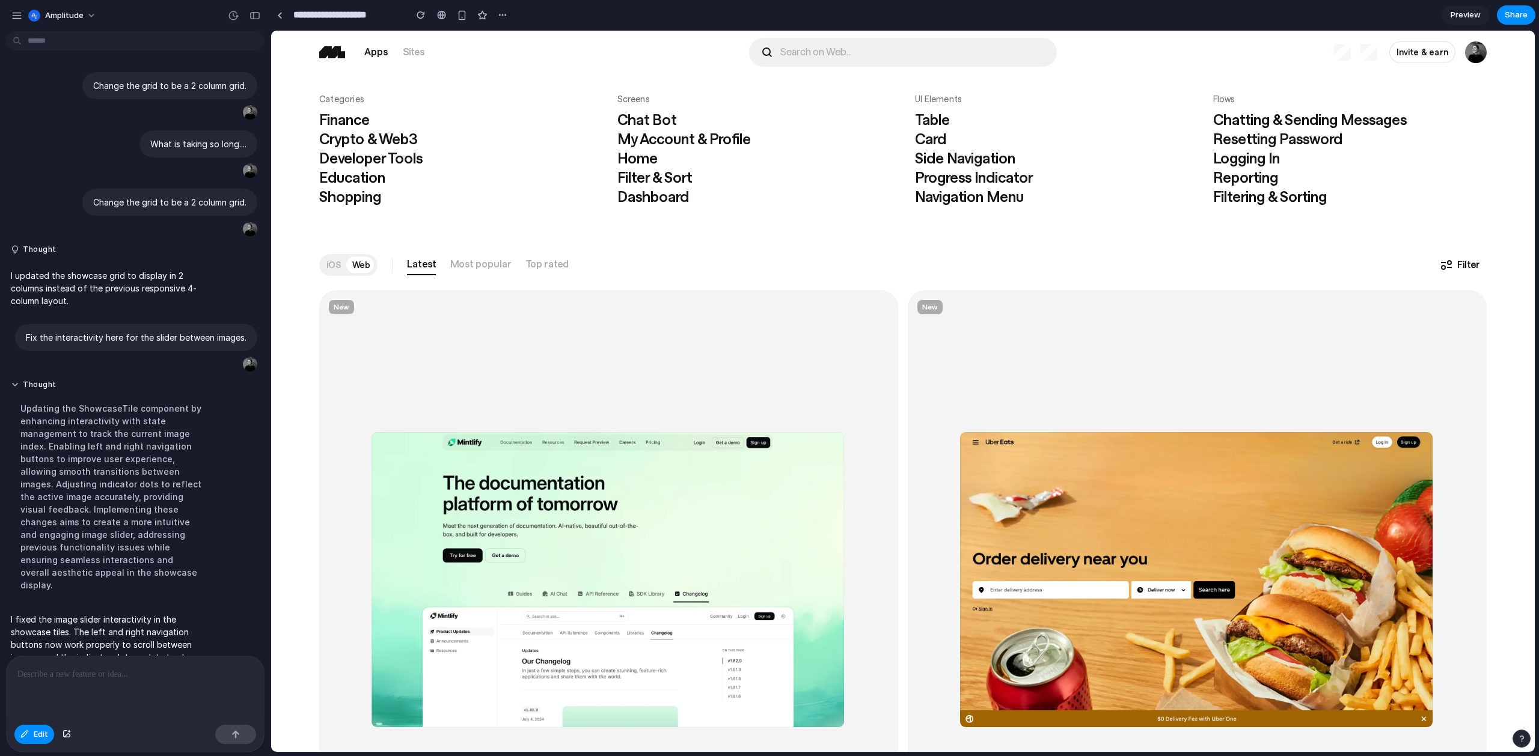
click at [937, 475] on div "Version 3 Current Version 2 1m ago Restore Version 1 7m ago Restore" at bounding box center [769, 378] width 1539 height 756
click at [46, 736] on span "Edit" at bounding box center [41, 735] width 14 height 12
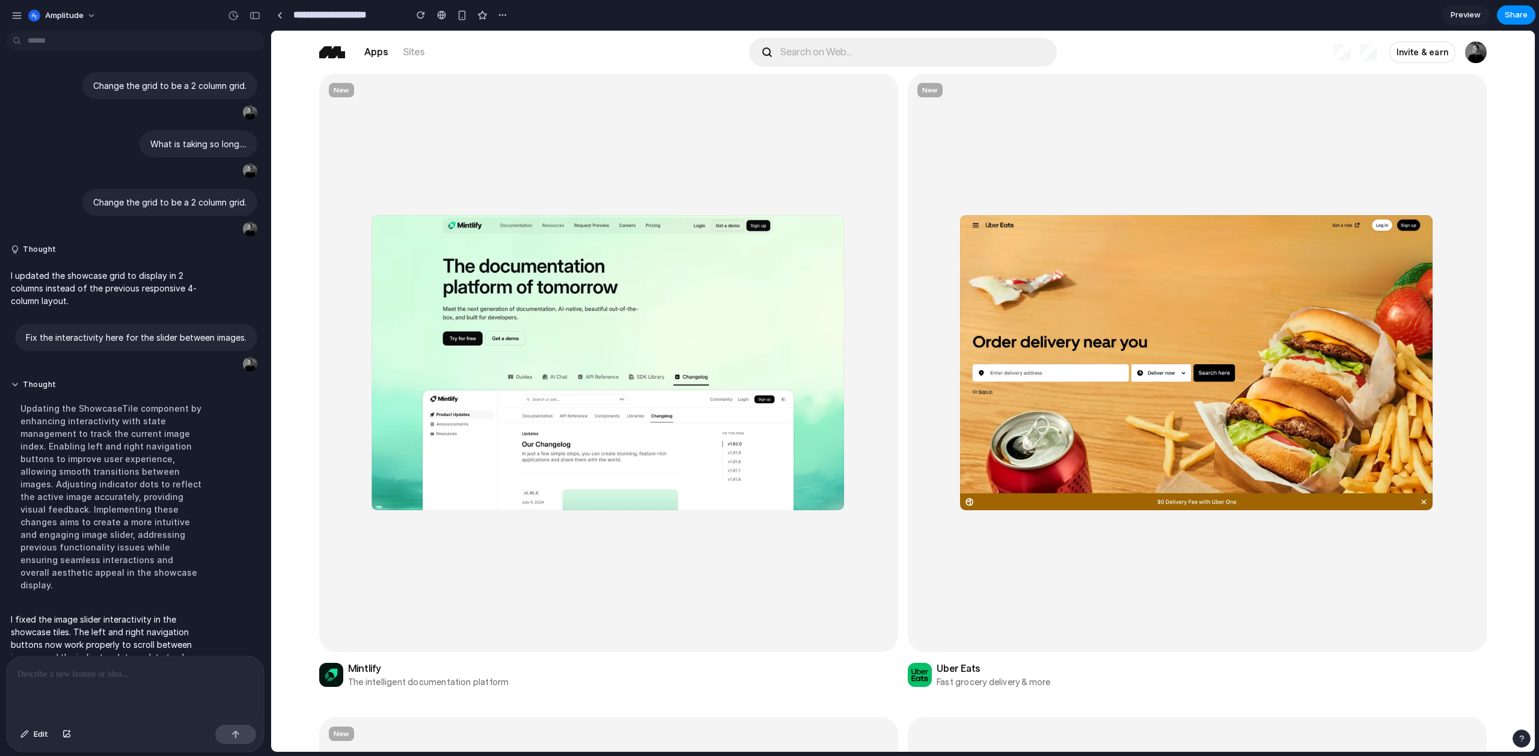
scroll to position [302, 0]
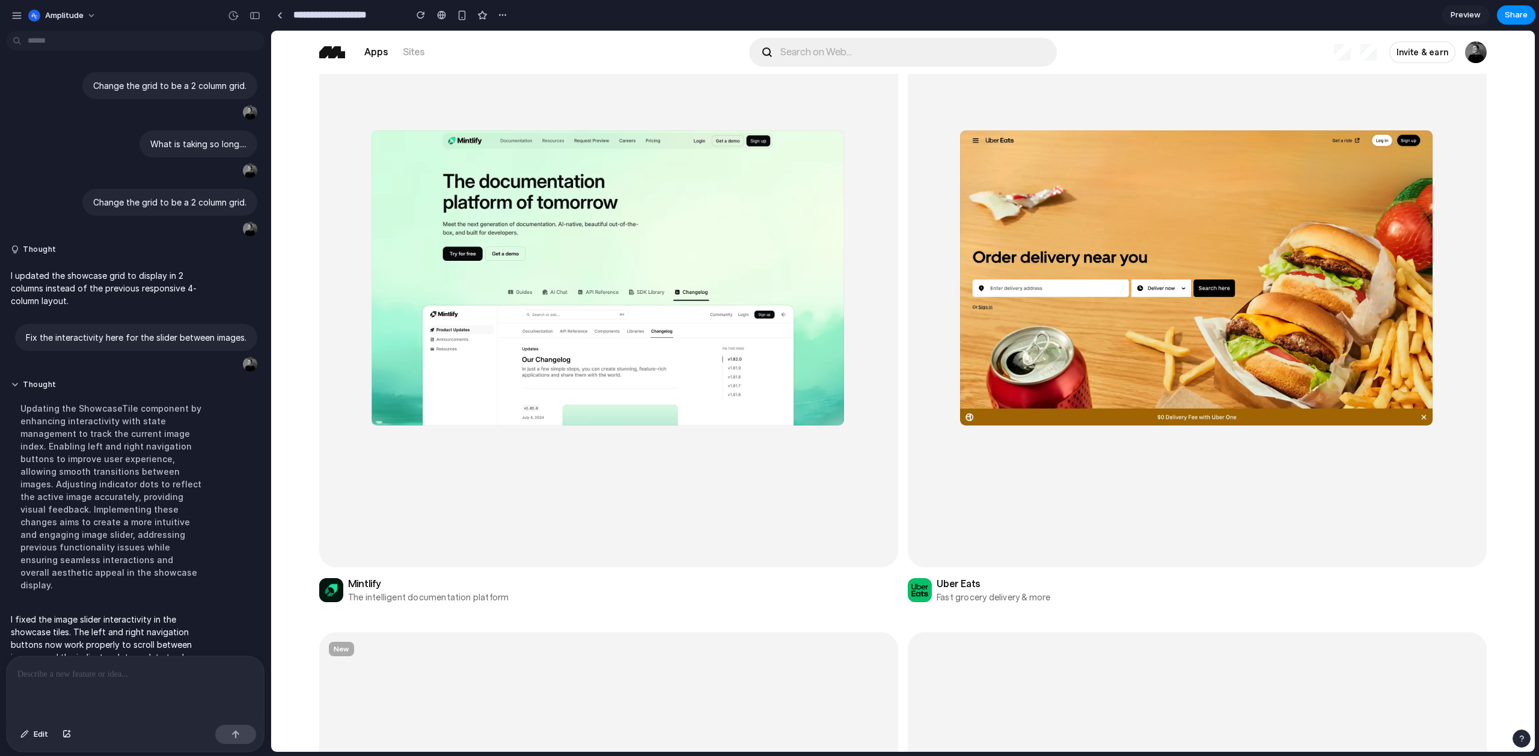
click at [937, 270] on icon "arrow right icon" at bounding box center [1464, 276] width 12 height 12
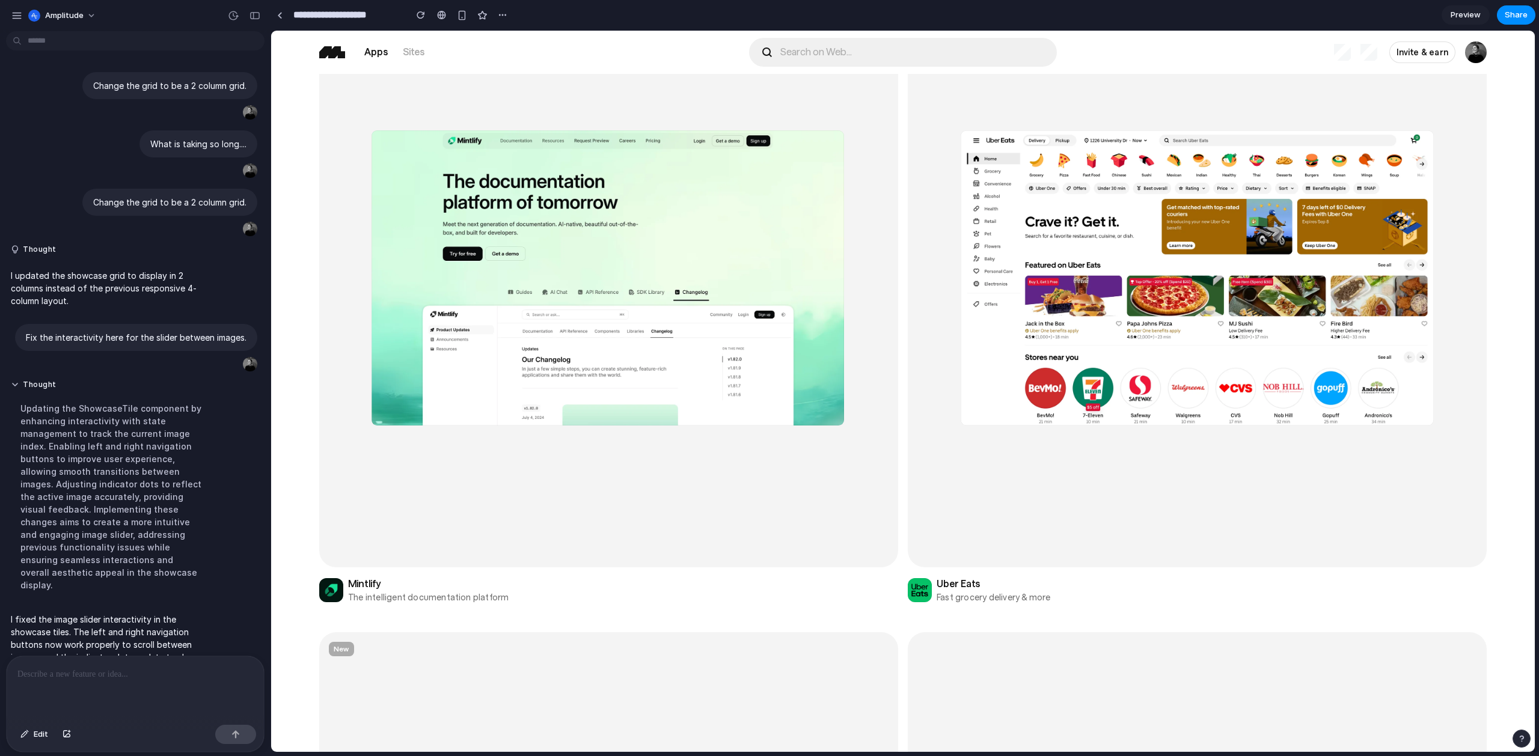
click at [937, 276] on icon at bounding box center [1463, 276] width 8 height 0
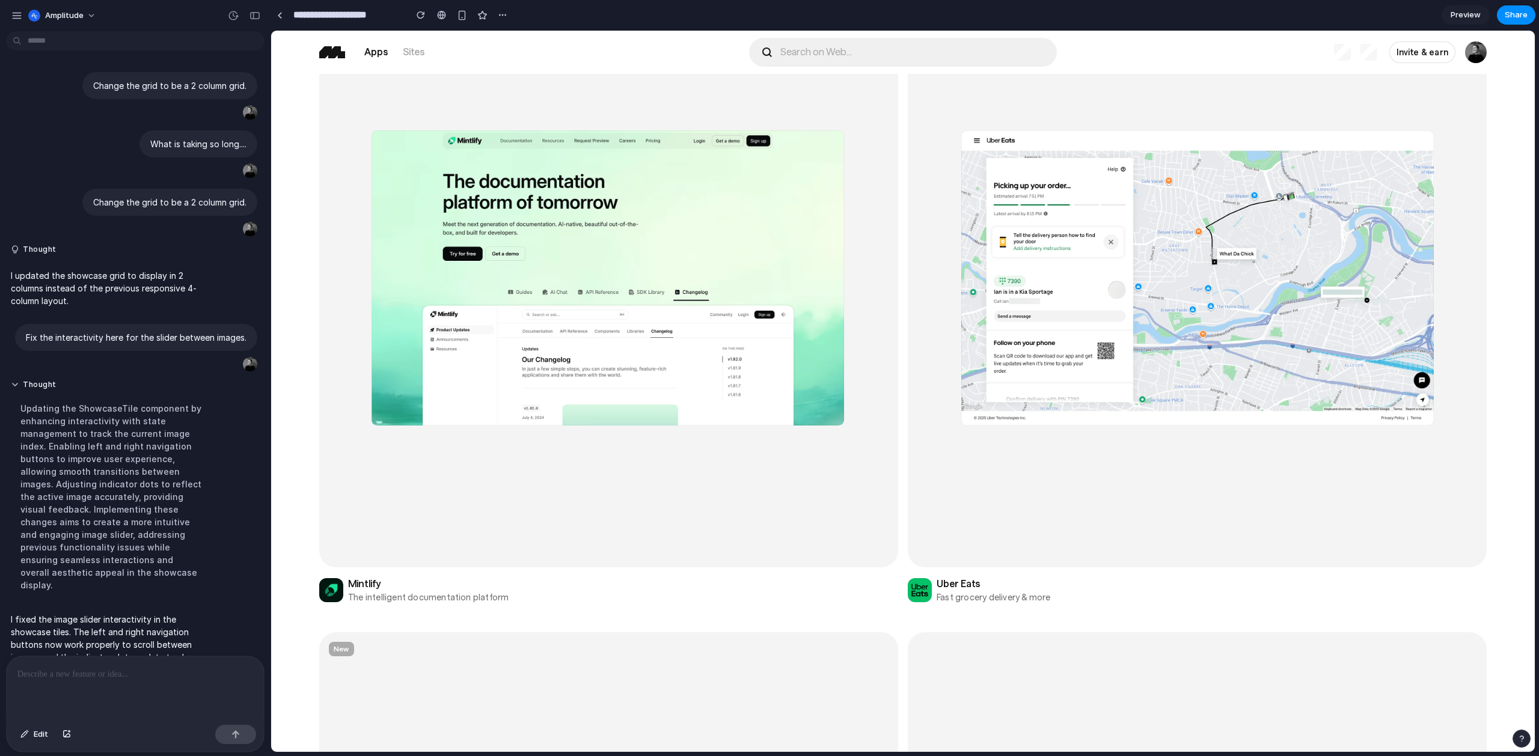
click at [937, 276] on icon at bounding box center [1463, 276] width 8 height 0
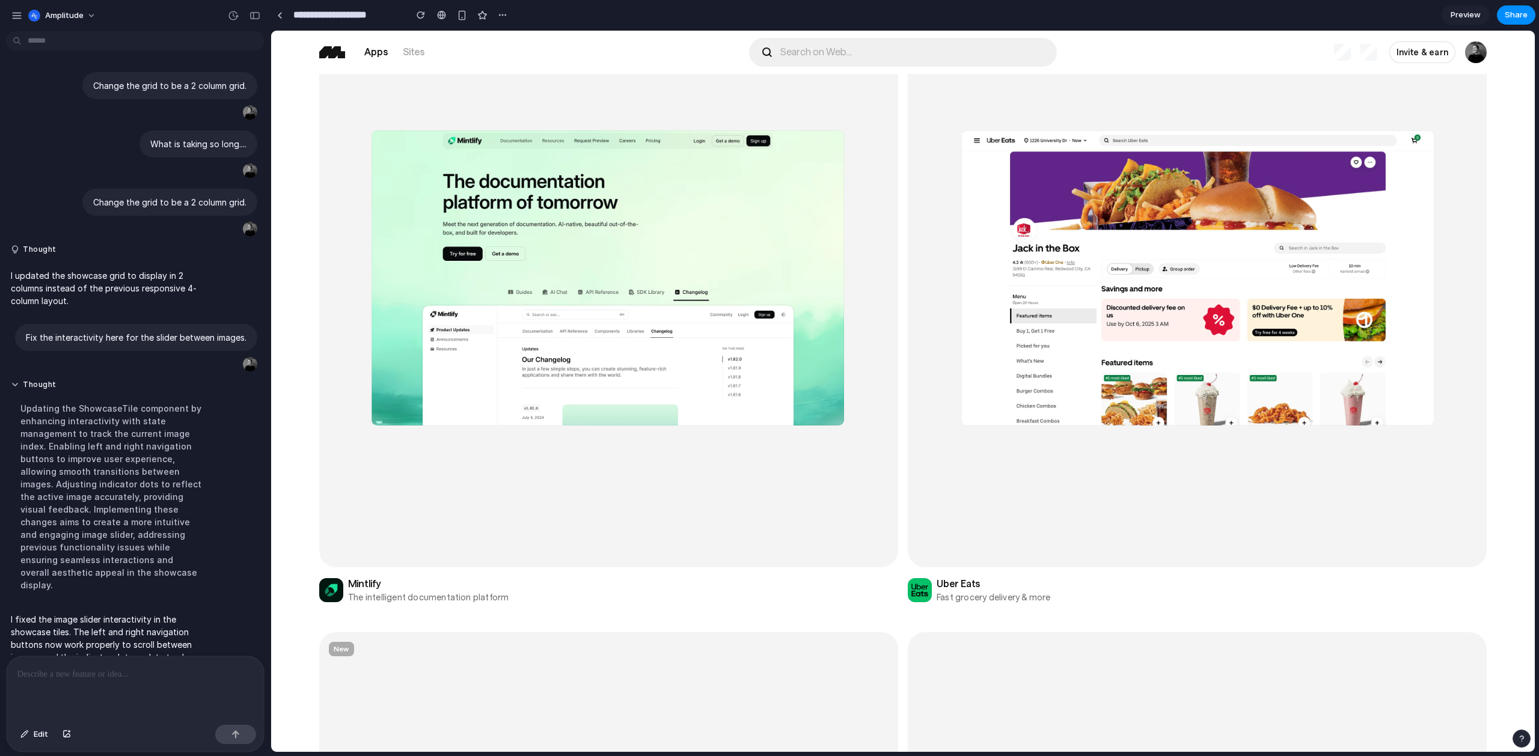
scroll to position [0, 1444]
click at [937, 275] on div "arrow left icon arrow right icon" at bounding box center [1197, 278] width 560 height 31
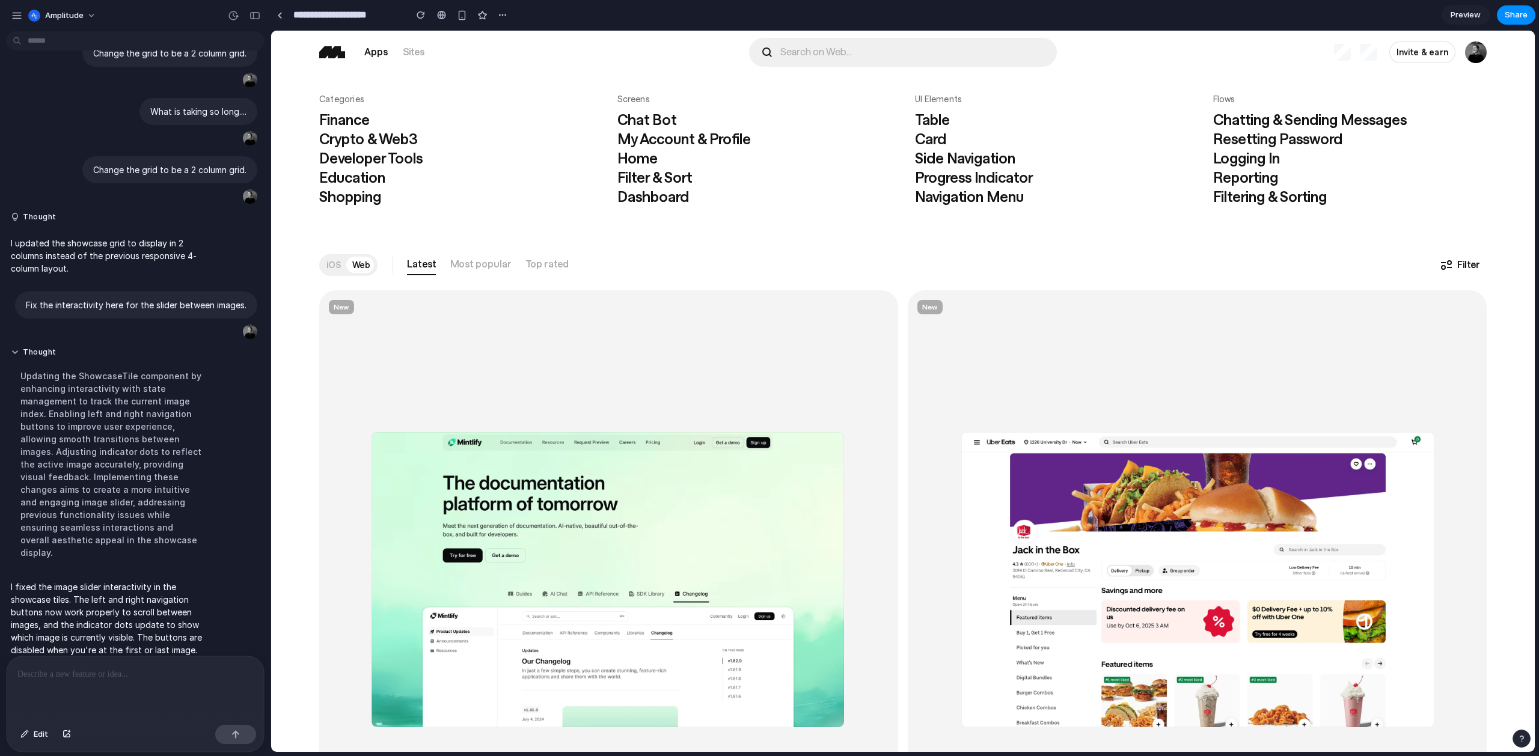
scroll to position [0, 0]
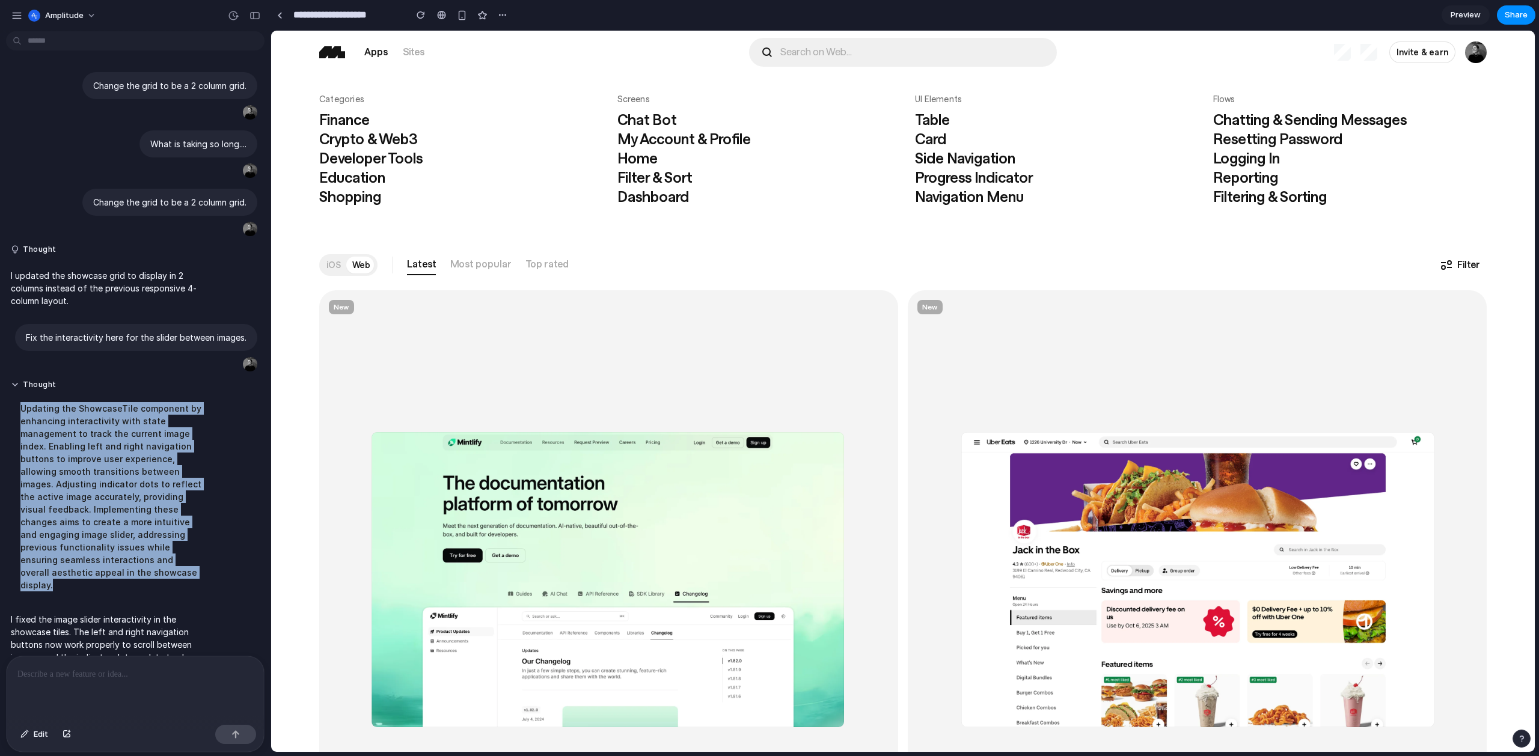
drag, startPoint x: 20, startPoint y: 407, endPoint x: 197, endPoint y: 588, distance: 252.9
click at [194, 590] on div "Thought Updating the ShowcaseTile component by enhancing interactivity with sta…" at bounding box center [111, 489] width 210 height 233
click at [464, 17] on div "button" at bounding box center [462, 15] width 10 height 10
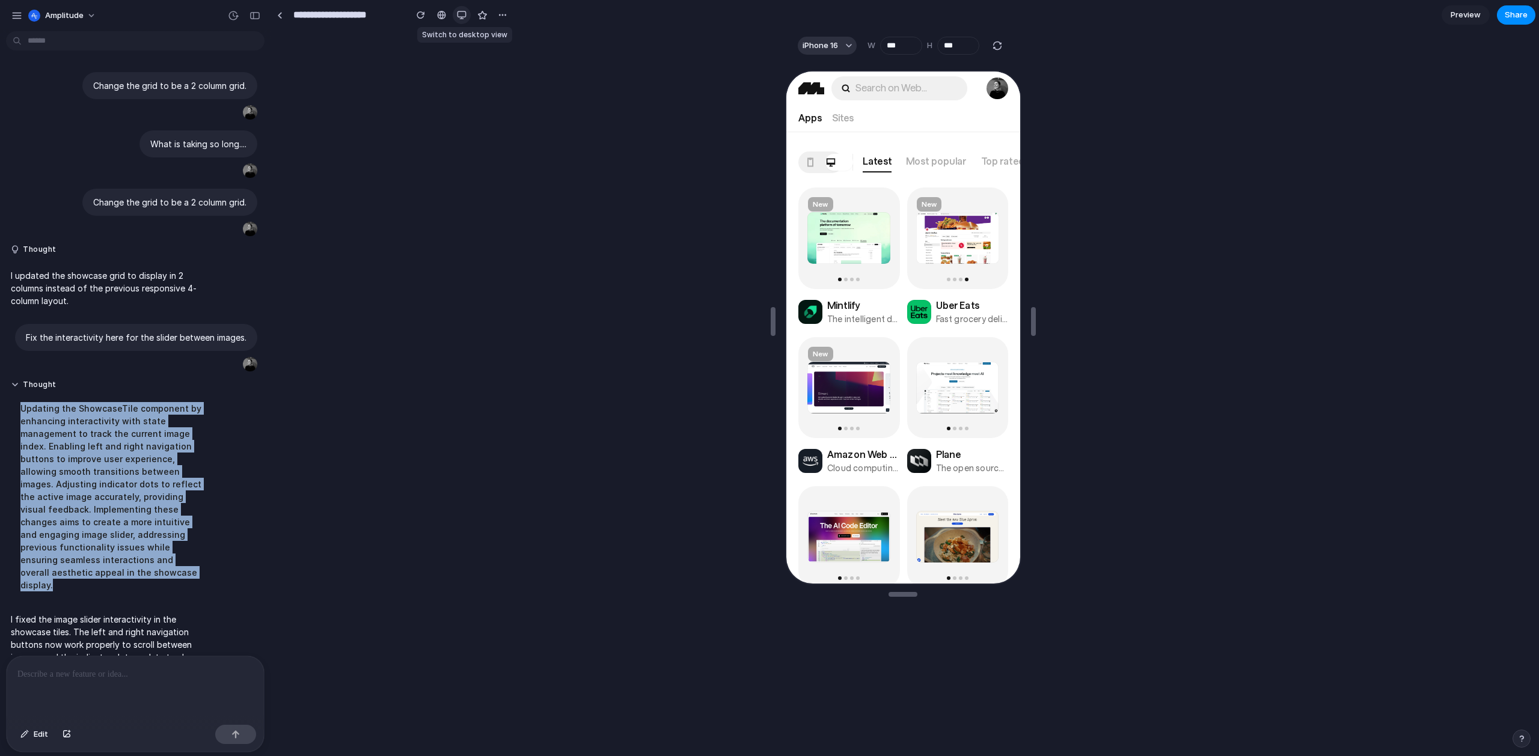
scroll to position [0, 277]
click at [444, 17] on div at bounding box center [441, 15] width 9 height 10
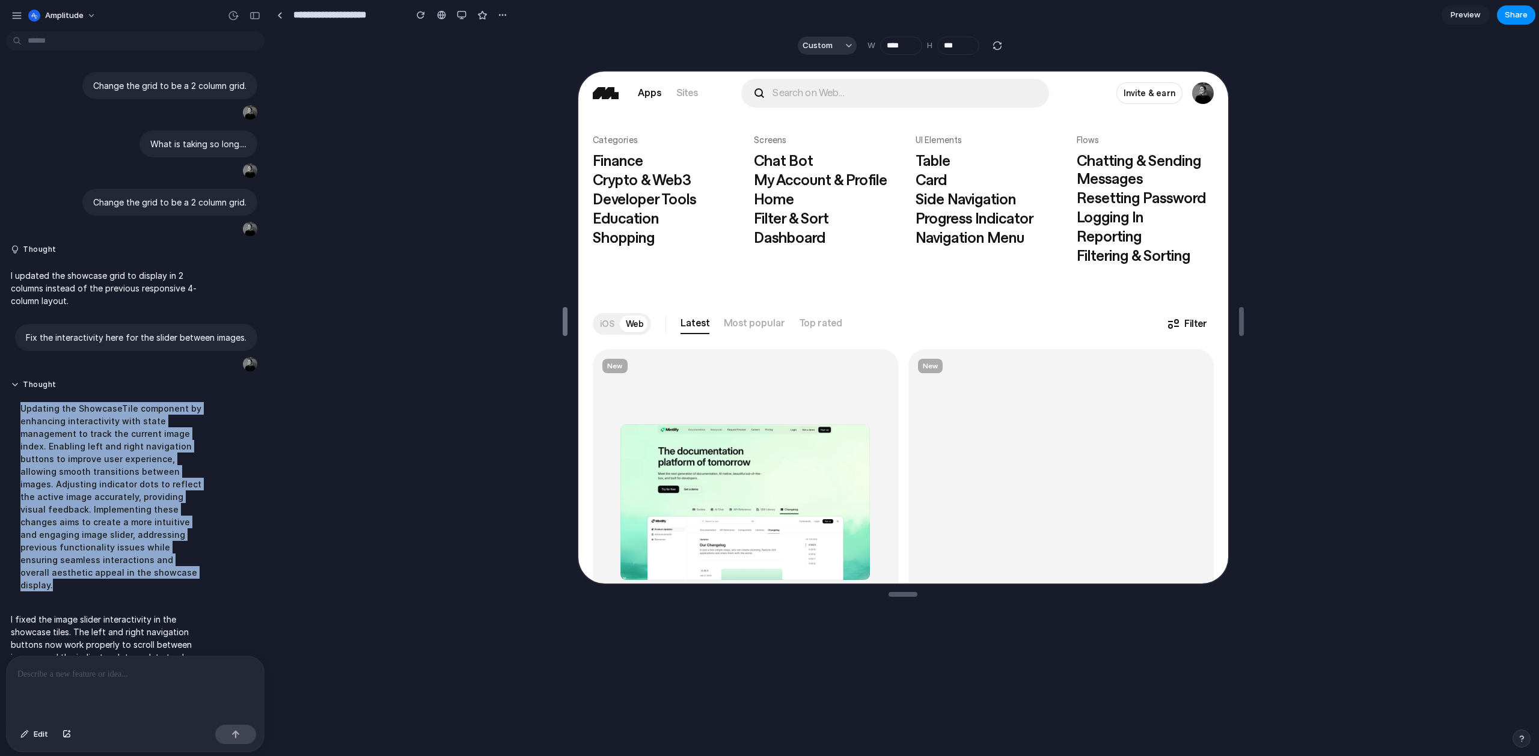
type input "****"
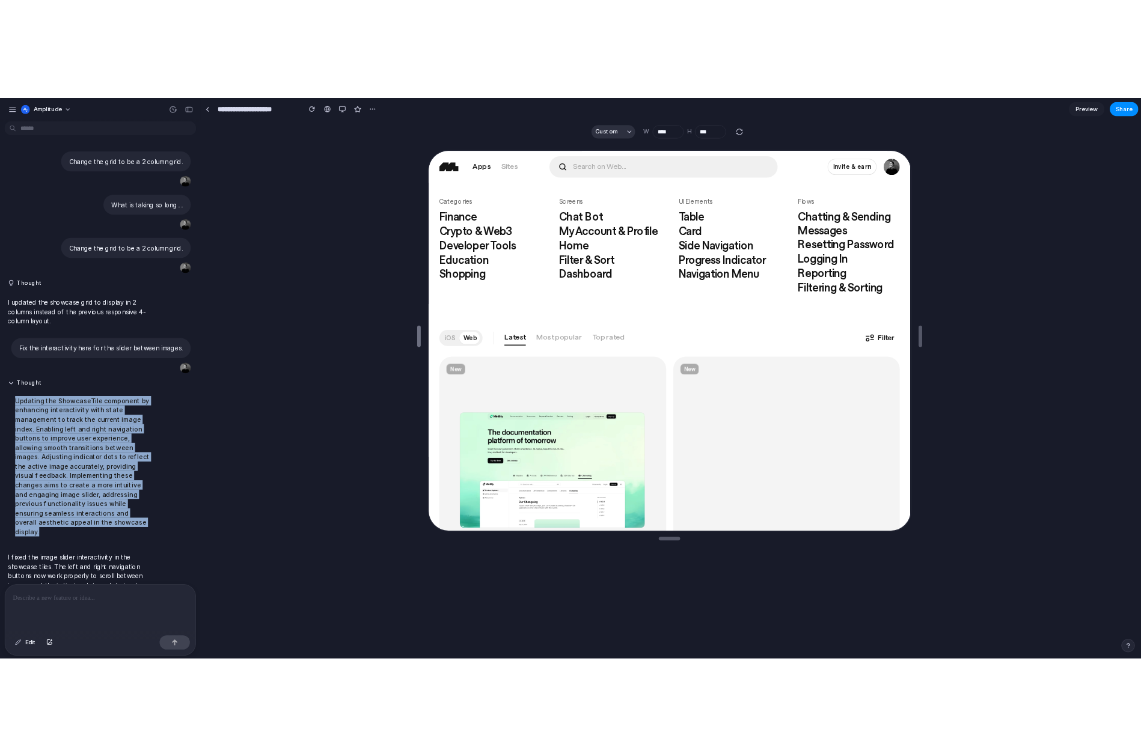
scroll to position [0, 861]
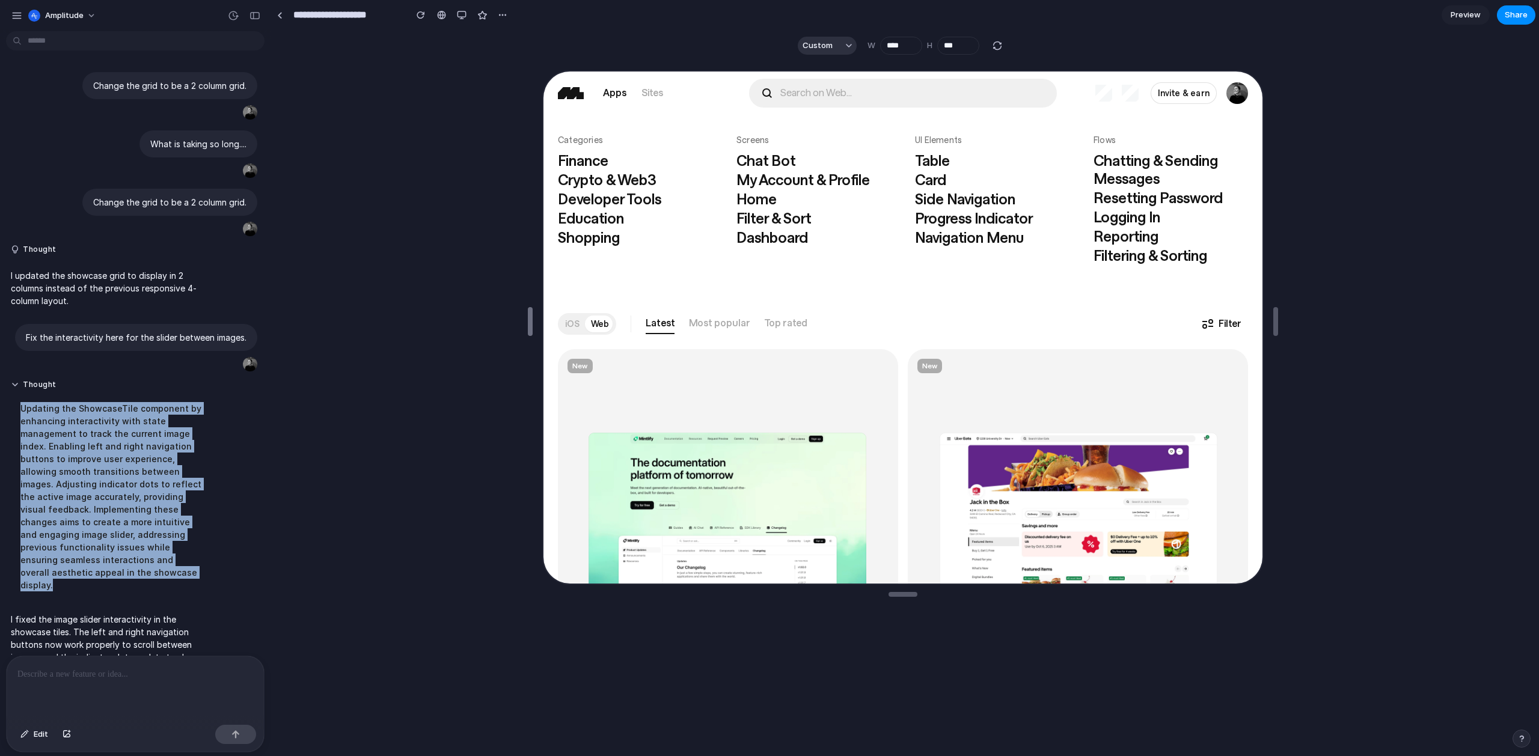
drag, startPoint x: 772, startPoint y: 336, endPoint x: 386, endPoint y: 336, distance: 385.9
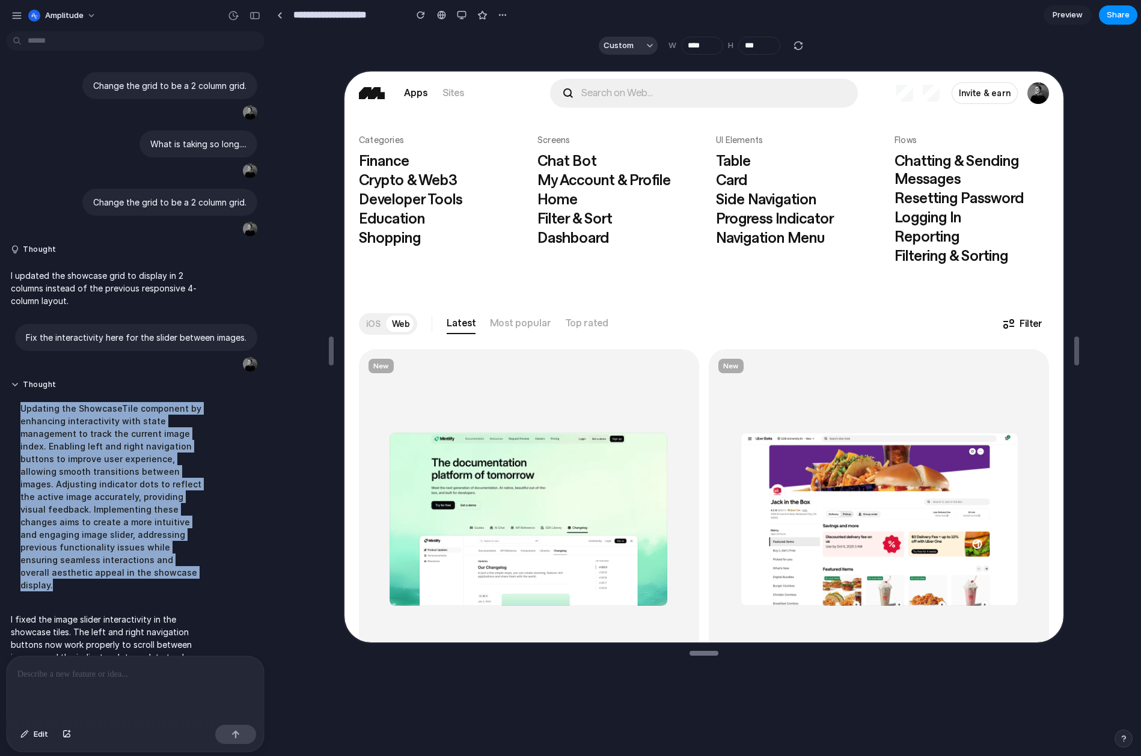
type input "***"
drag, startPoint x: 709, startPoint y: 596, endPoint x: 565, endPoint y: 649, distance: 153.9
click at [282, 572] on div at bounding box center [704, 406] width 866 height 691
click at [198, 504] on div "Updating the ShowcaseTile component by enhancing interactivity with state manag…" at bounding box center [111, 497] width 201 height 204
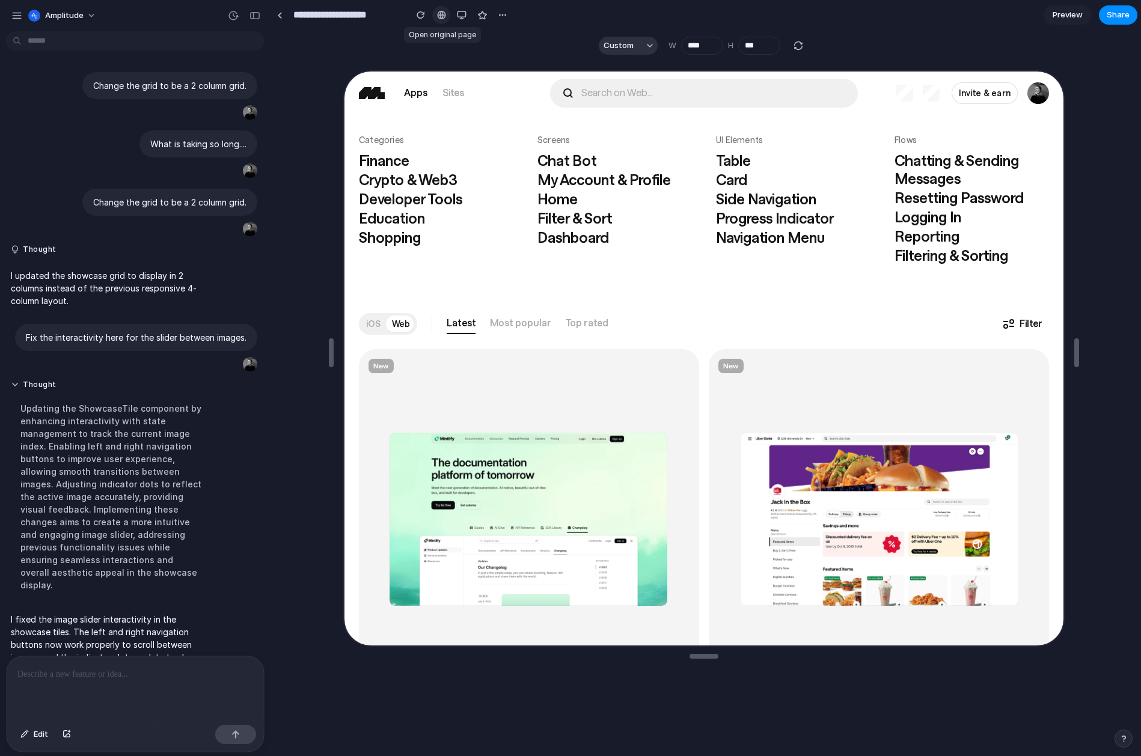
click at [442, 15] on div at bounding box center [441, 15] width 9 height 10
click at [463, 13] on div "button" at bounding box center [462, 15] width 10 height 10
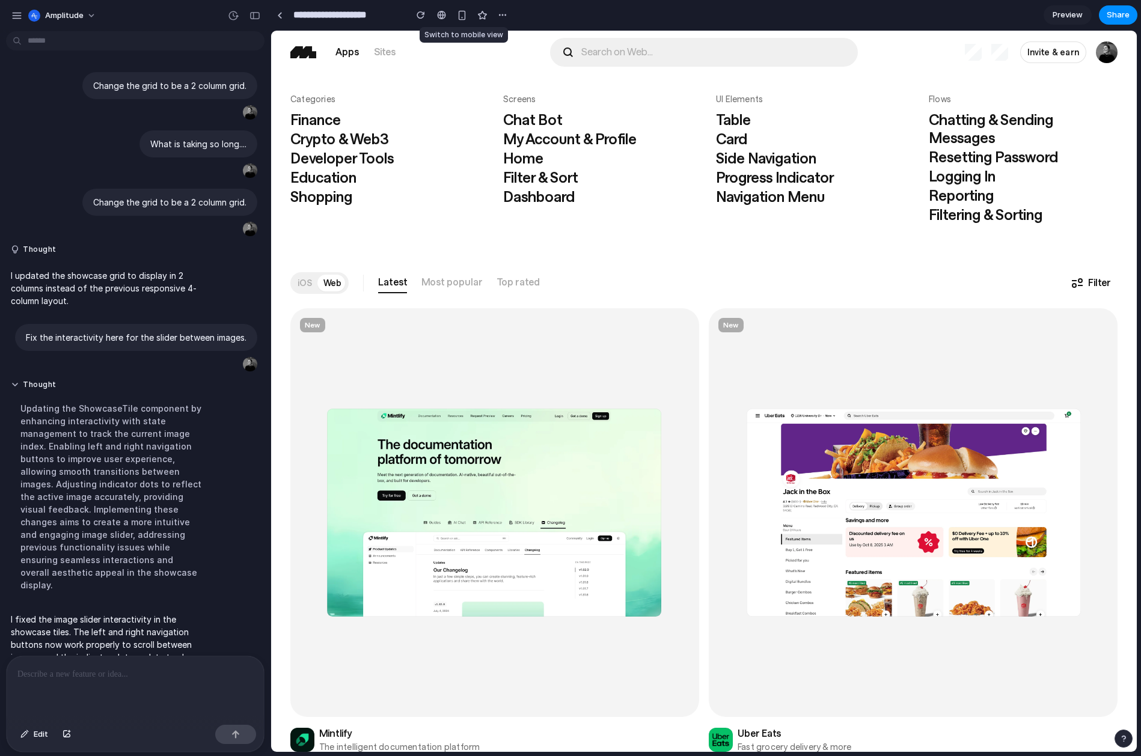
scroll to position [0, 1028]
